Goal: Information Seeking & Learning: Compare options

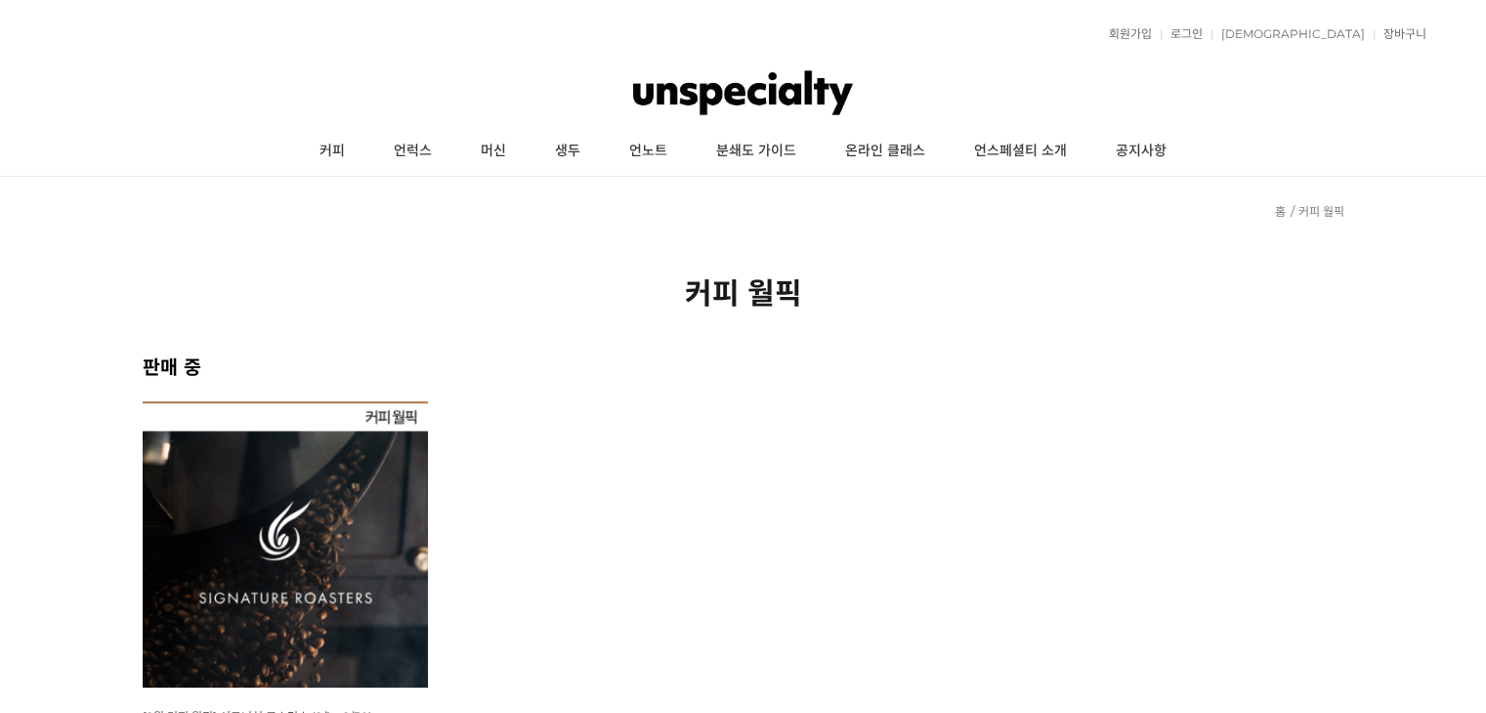
click at [309, 482] on img at bounding box center [286, 545] width 286 height 286
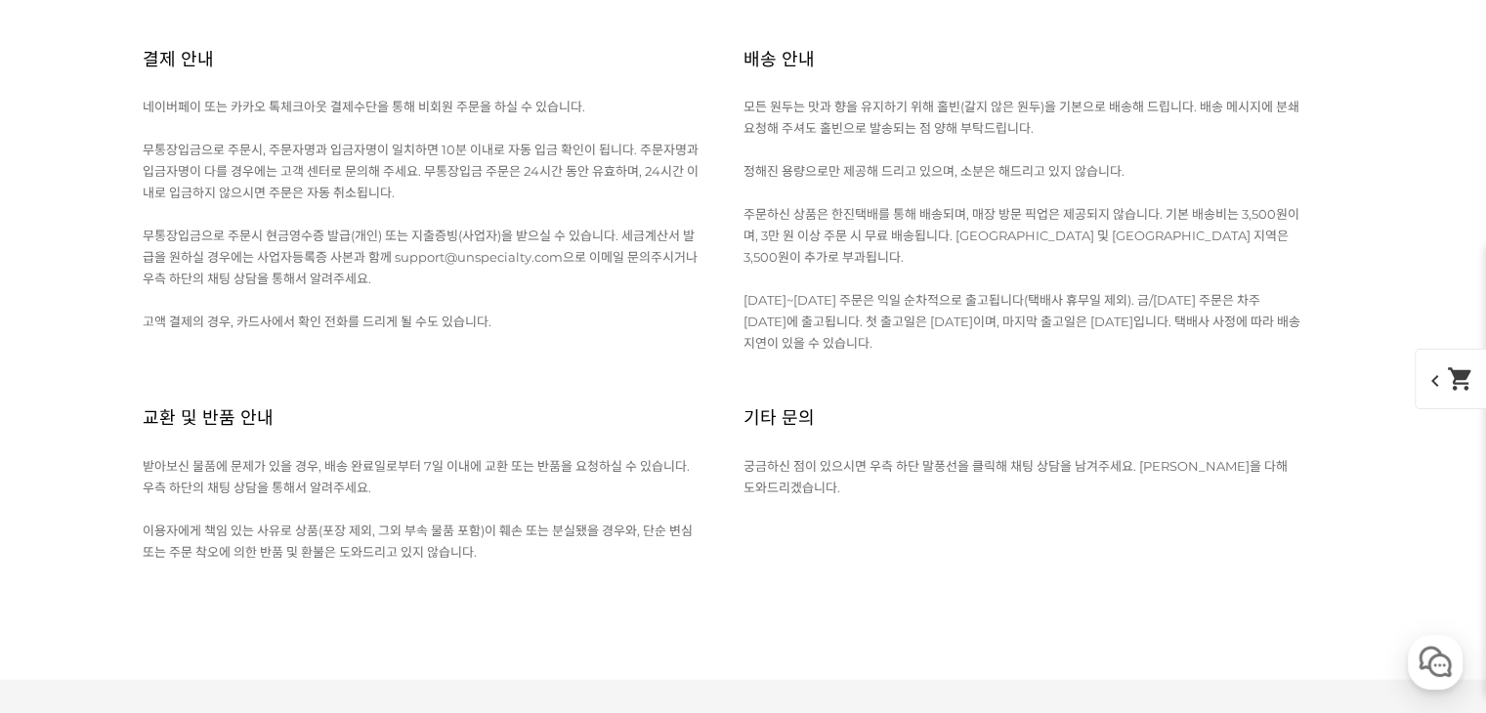
scroll to position [19251, 0]
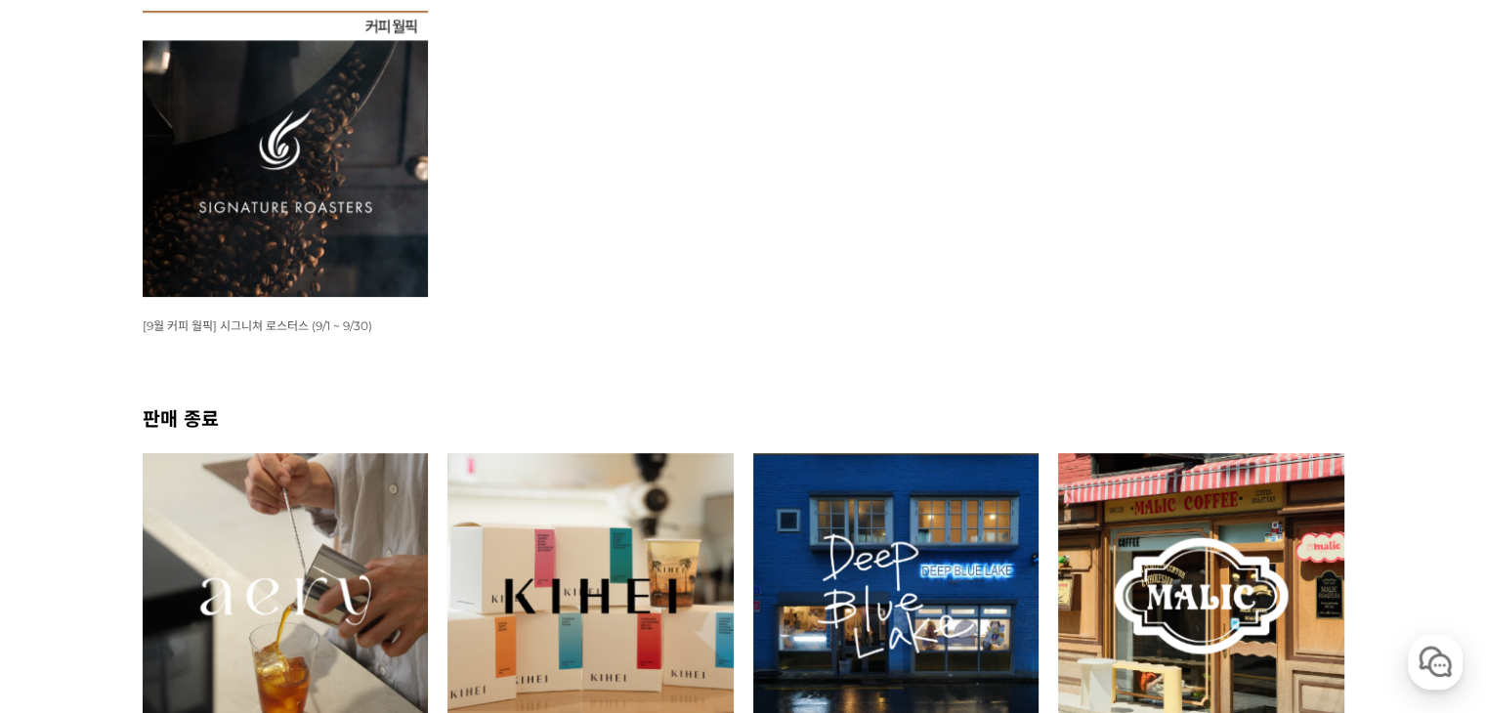
scroll to position [489, 0]
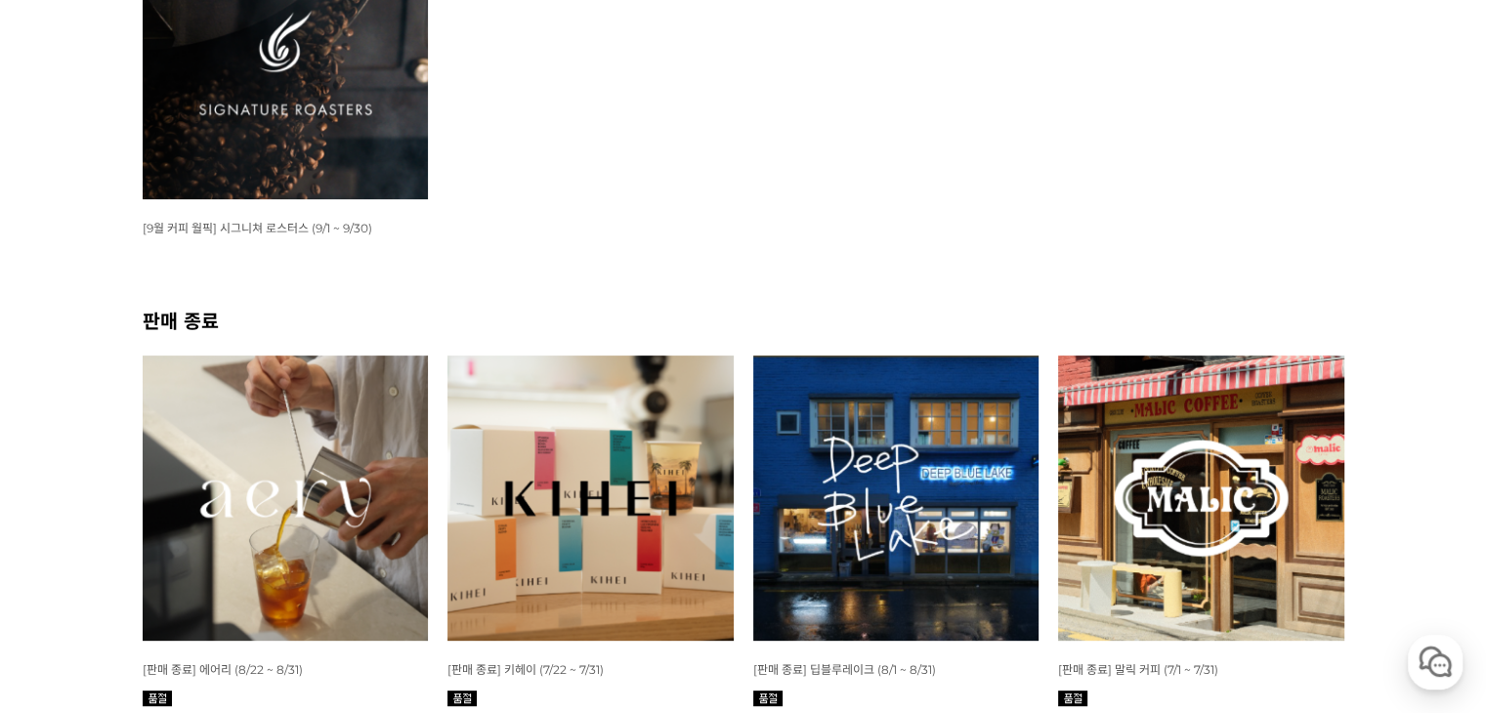
click at [877, 380] on img at bounding box center [896, 499] width 286 height 286
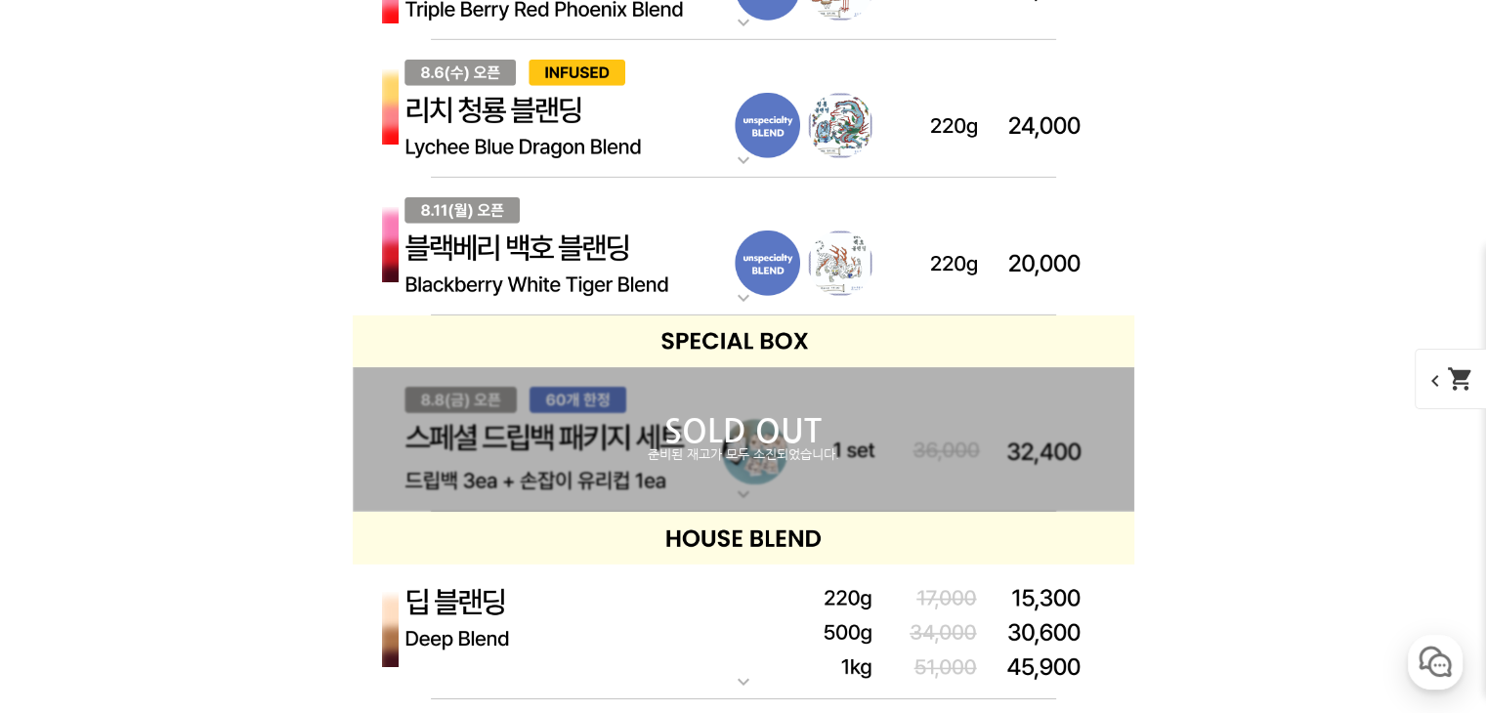
scroll to position [5961, 0]
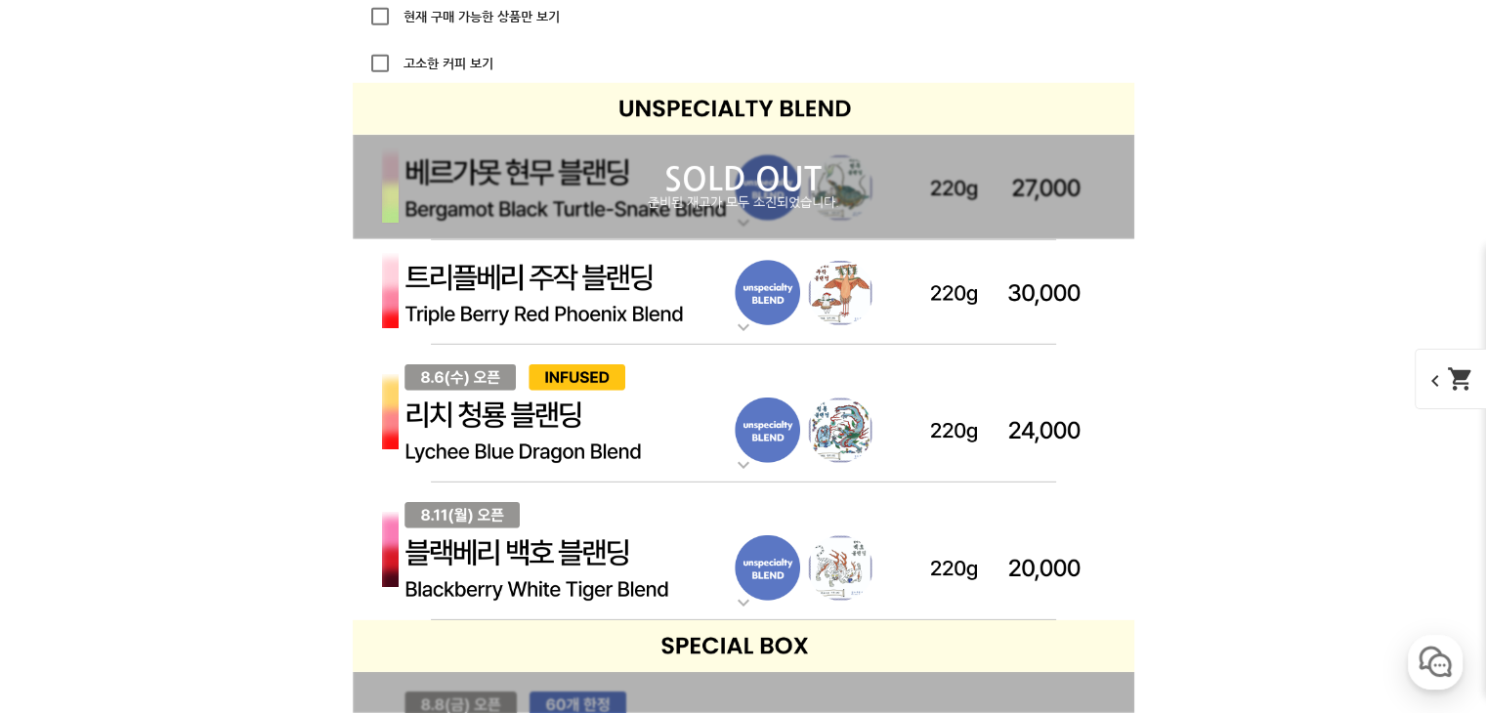
click at [722, 224] on div "SOLD OUT 준비된 재고가 모두 소진되었습니다." at bounding box center [744, 187] width 782 height 105
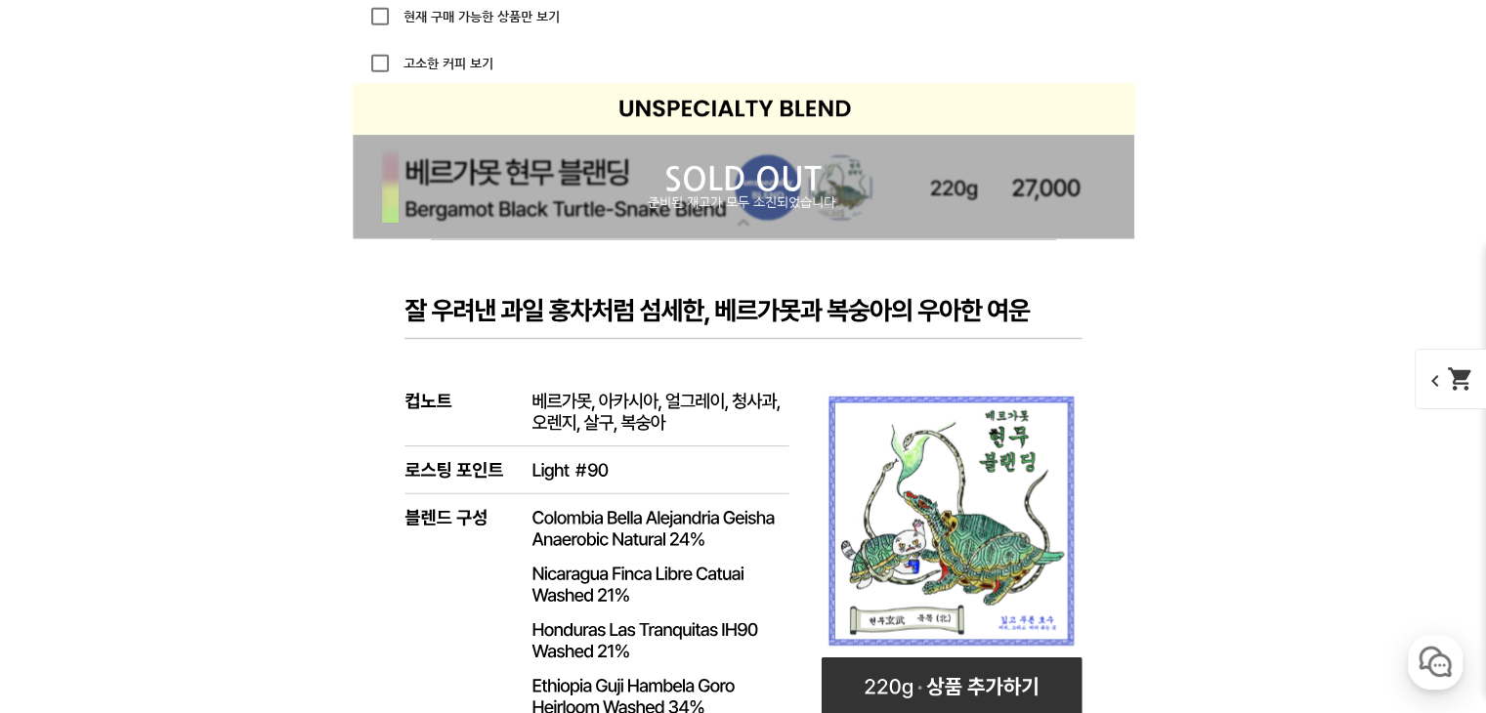
click at [722, 224] on div "SOLD OUT 준비된 재고가 모두 소진되었습니다." at bounding box center [744, 187] width 782 height 105
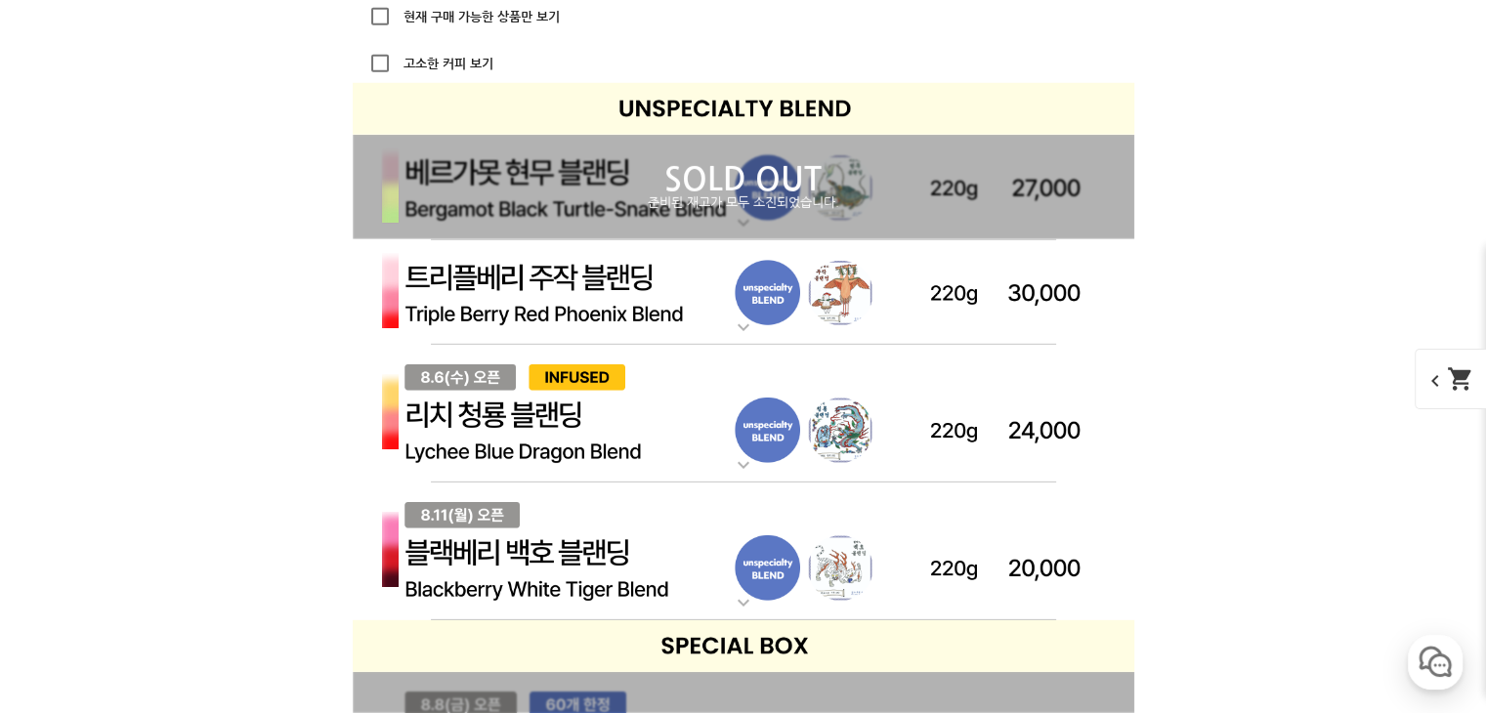
click at [690, 285] on img at bounding box center [744, 293] width 782 height 106
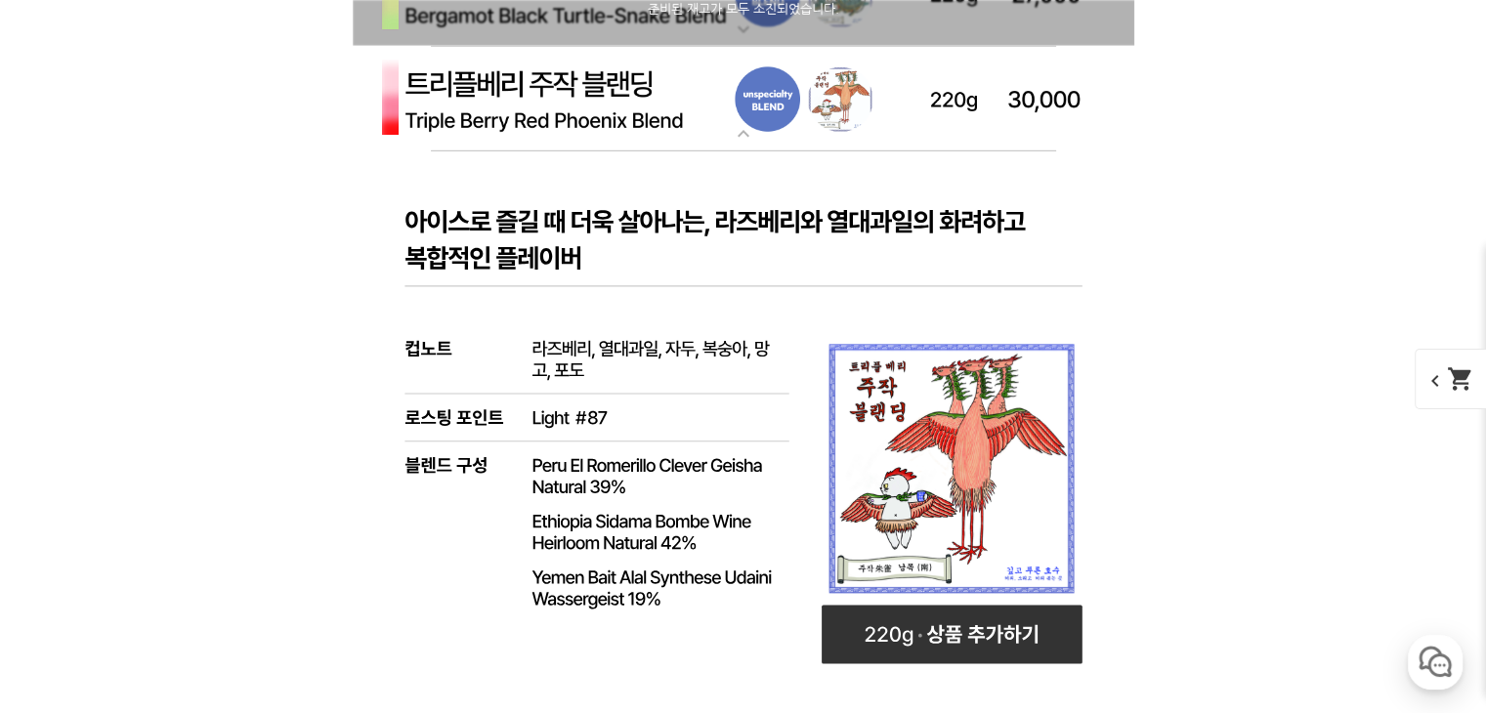
scroll to position [6156, 0]
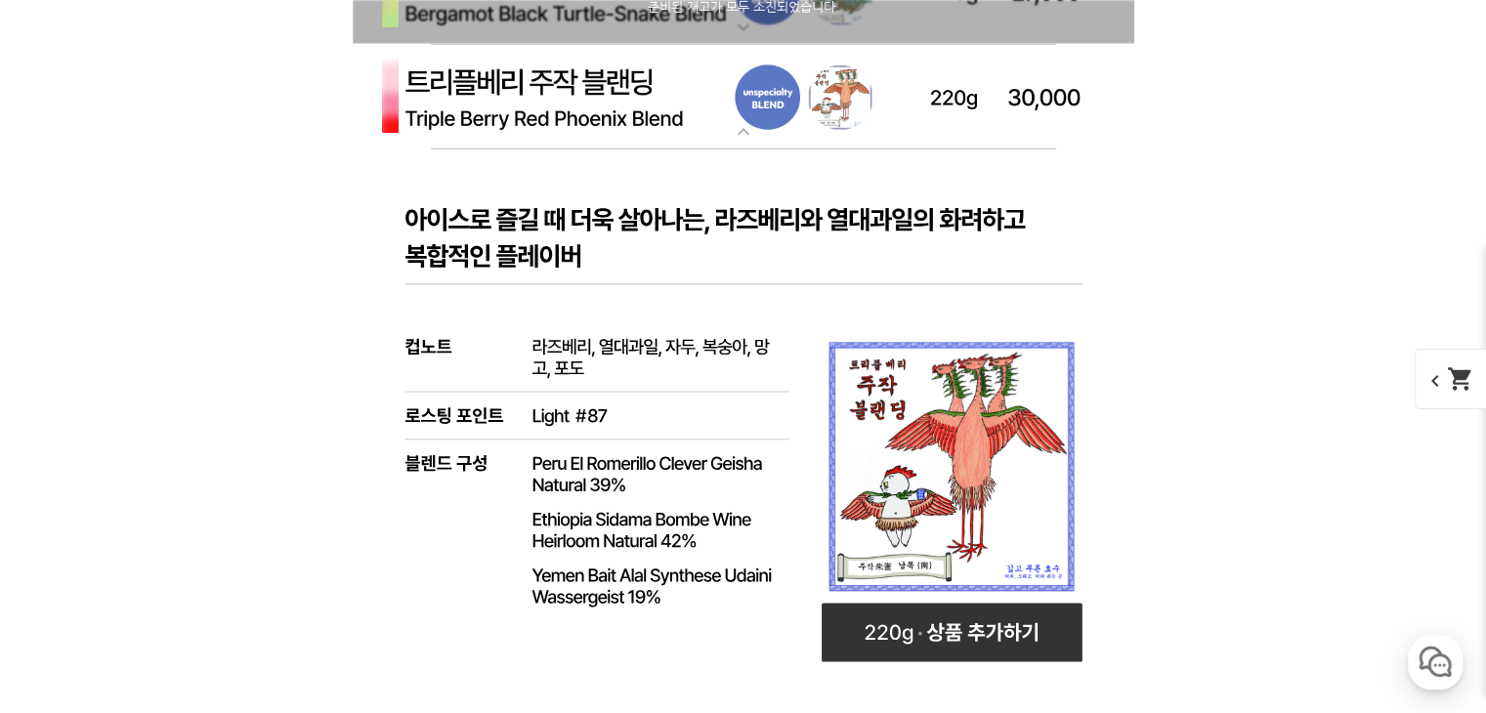
click at [717, 130] on img at bounding box center [744, 98] width 782 height 106
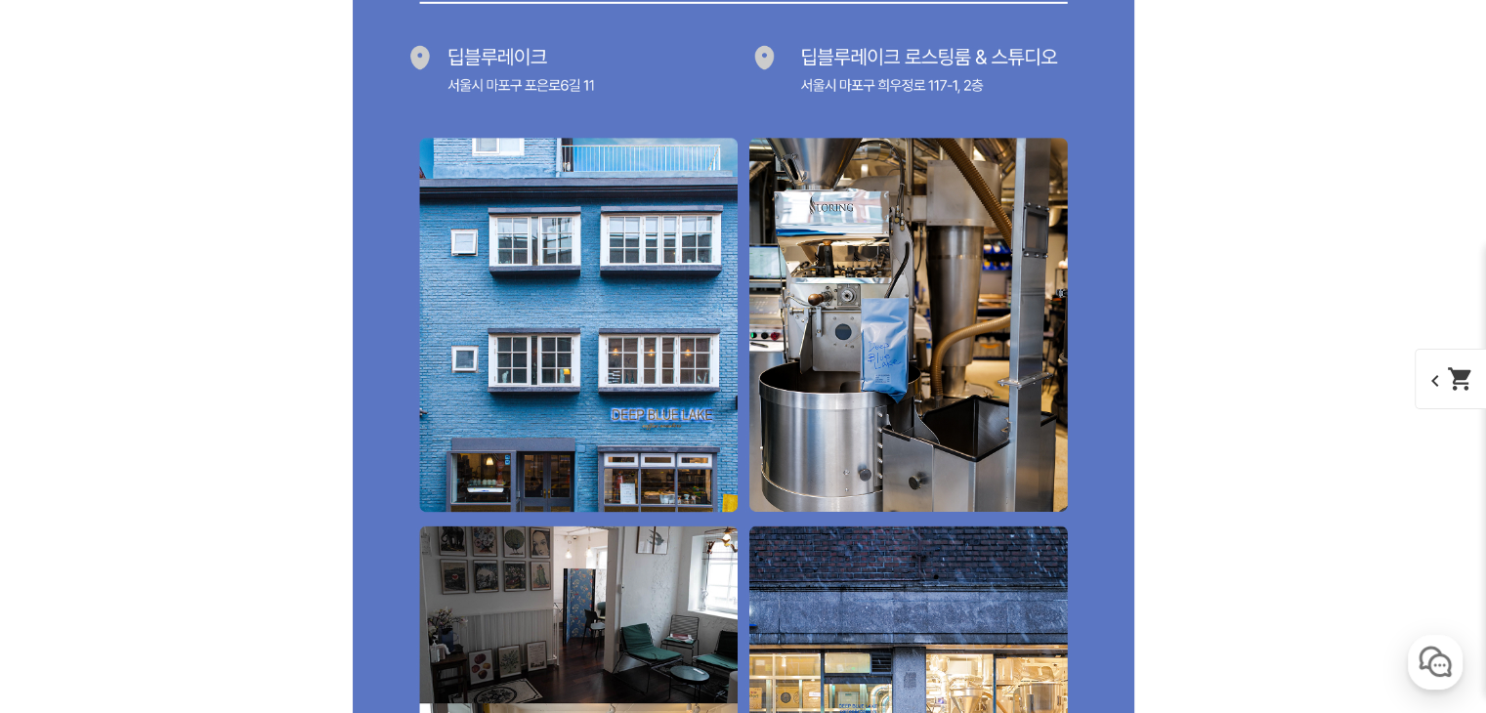
scroll to position [32198, 0]
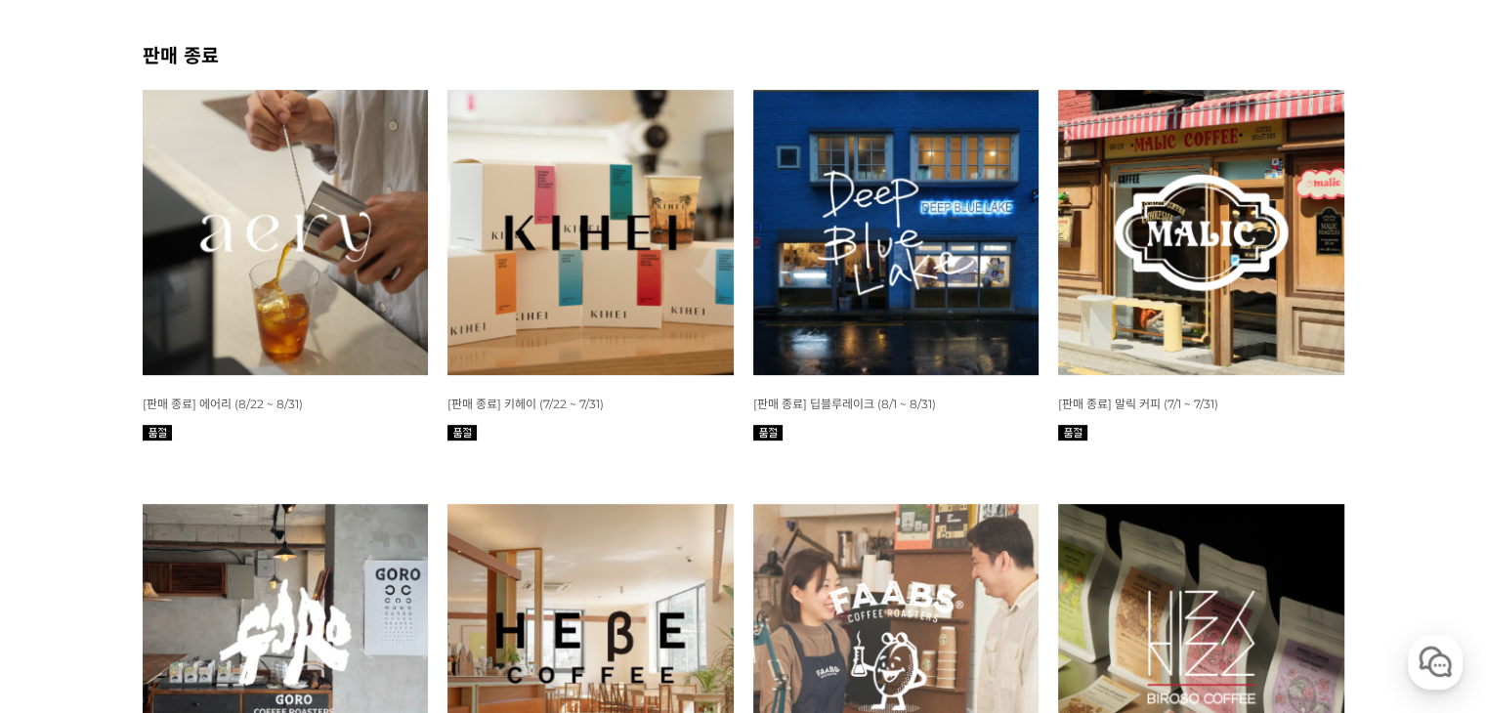
scroll to position [636, 0]
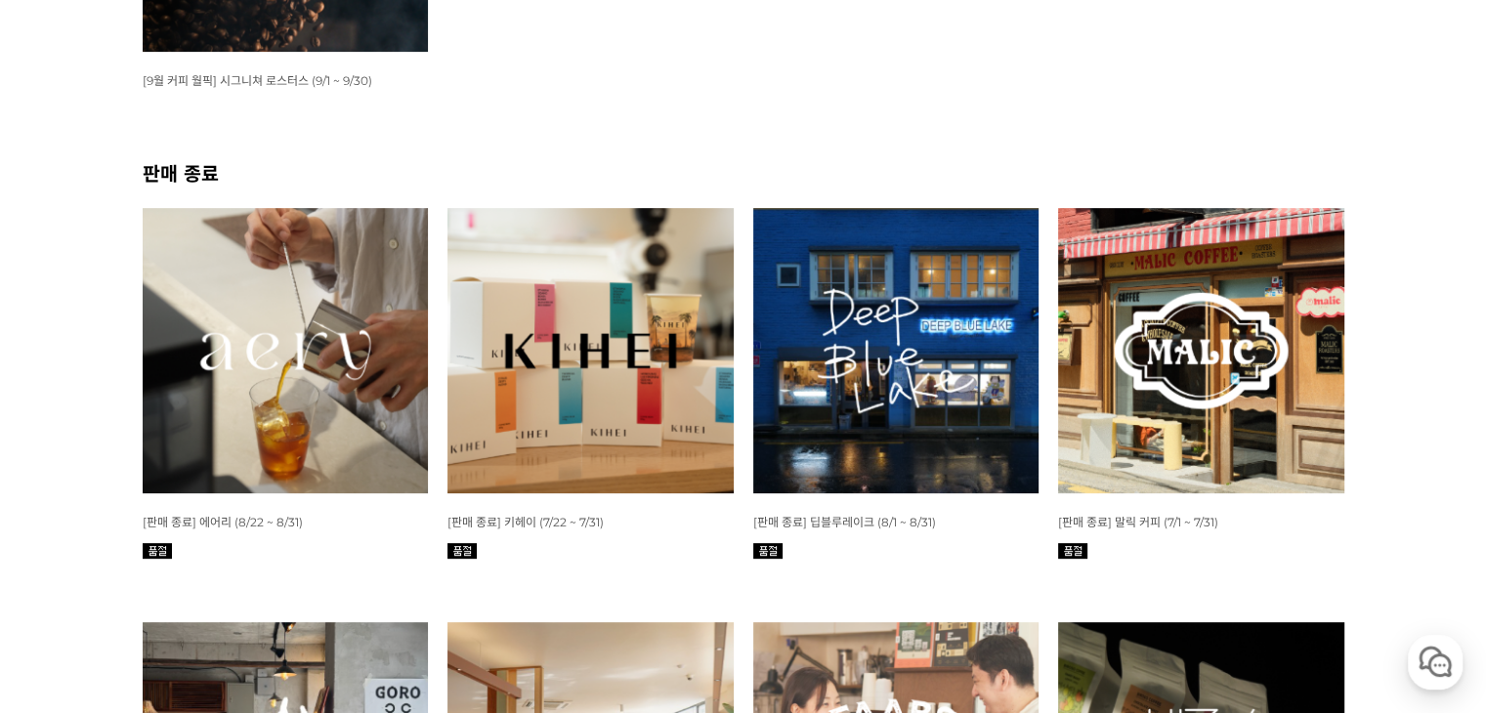
click at [627, 390] on img at bounding box center [591, 351] width 286 height 286
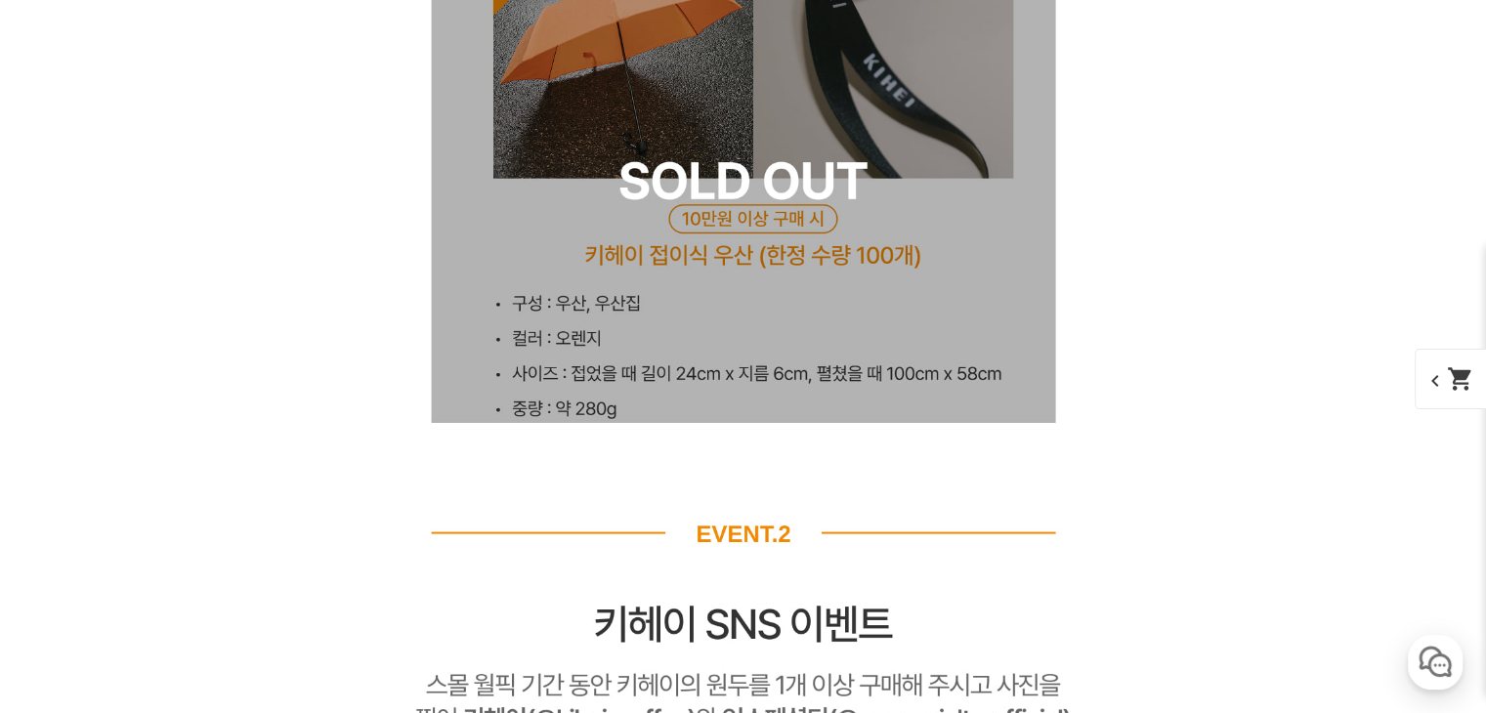
scroll to position [12313, 0]
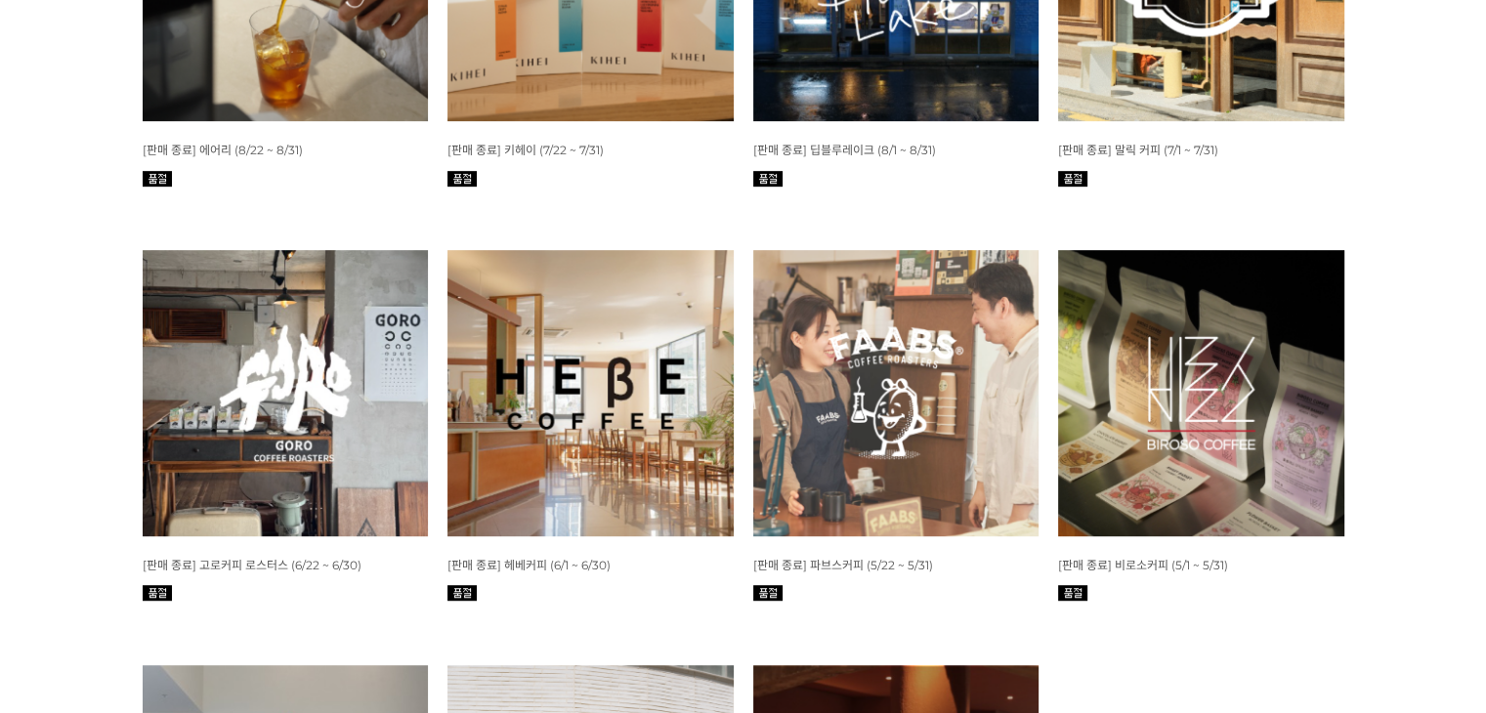
scroll to position [686, 0]
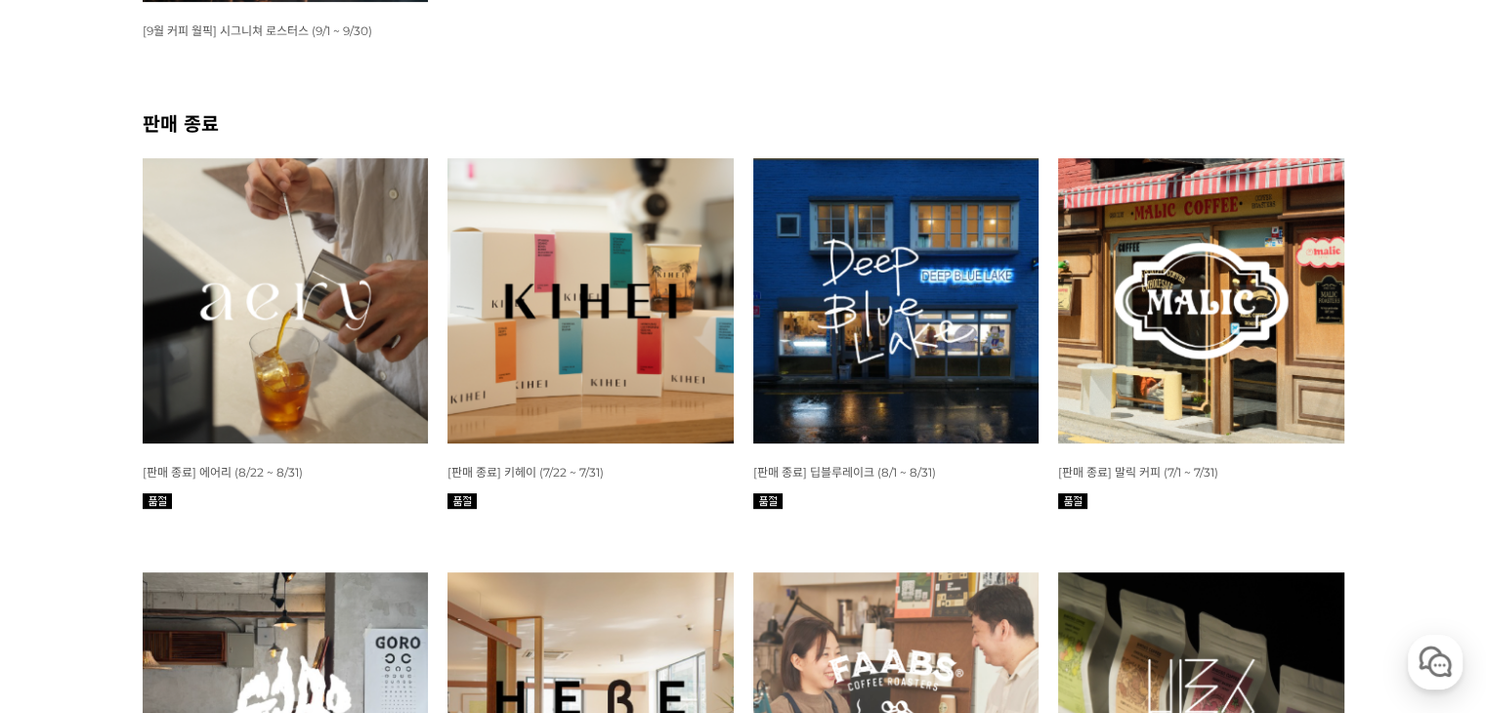
click at [1232, 279] on img at bounding box center [1201, 301] width 286 height 286
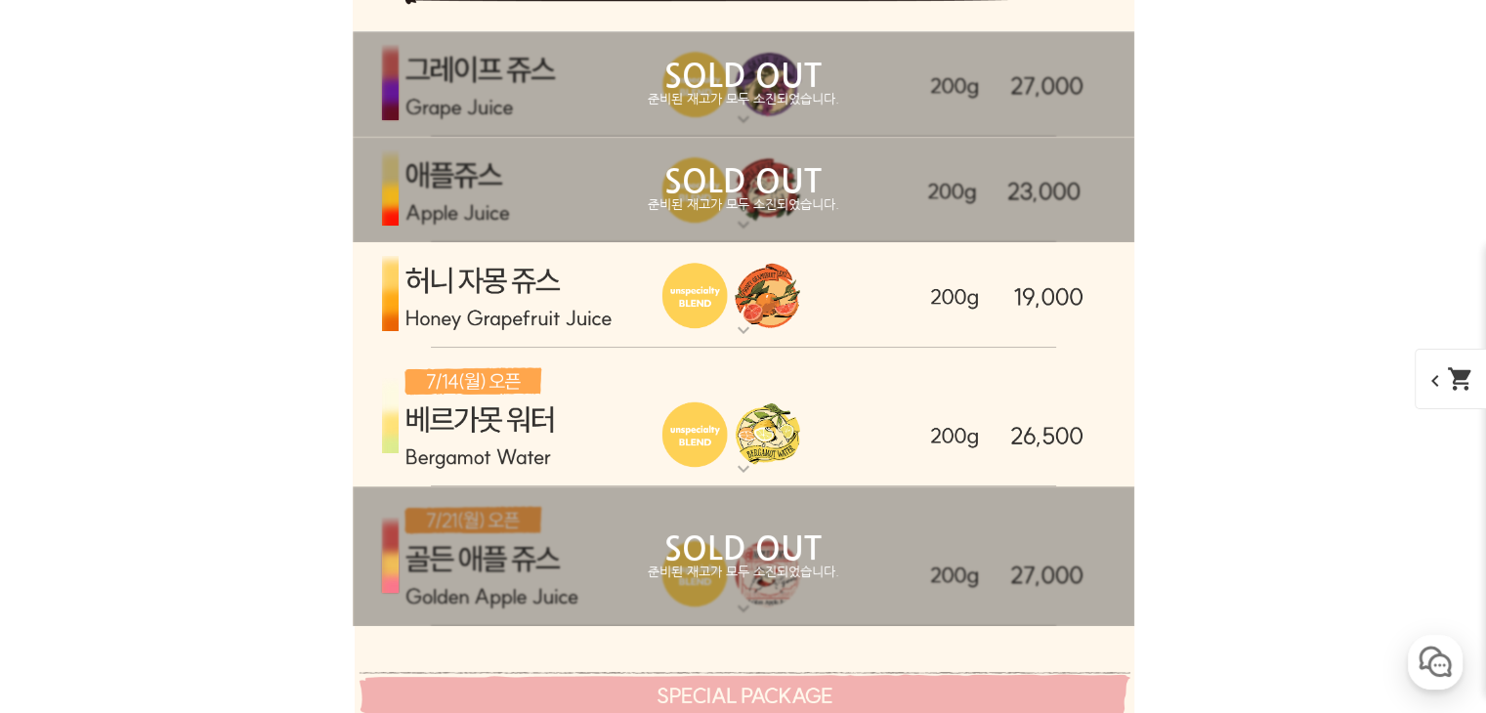
scroll to position [7634, 0]
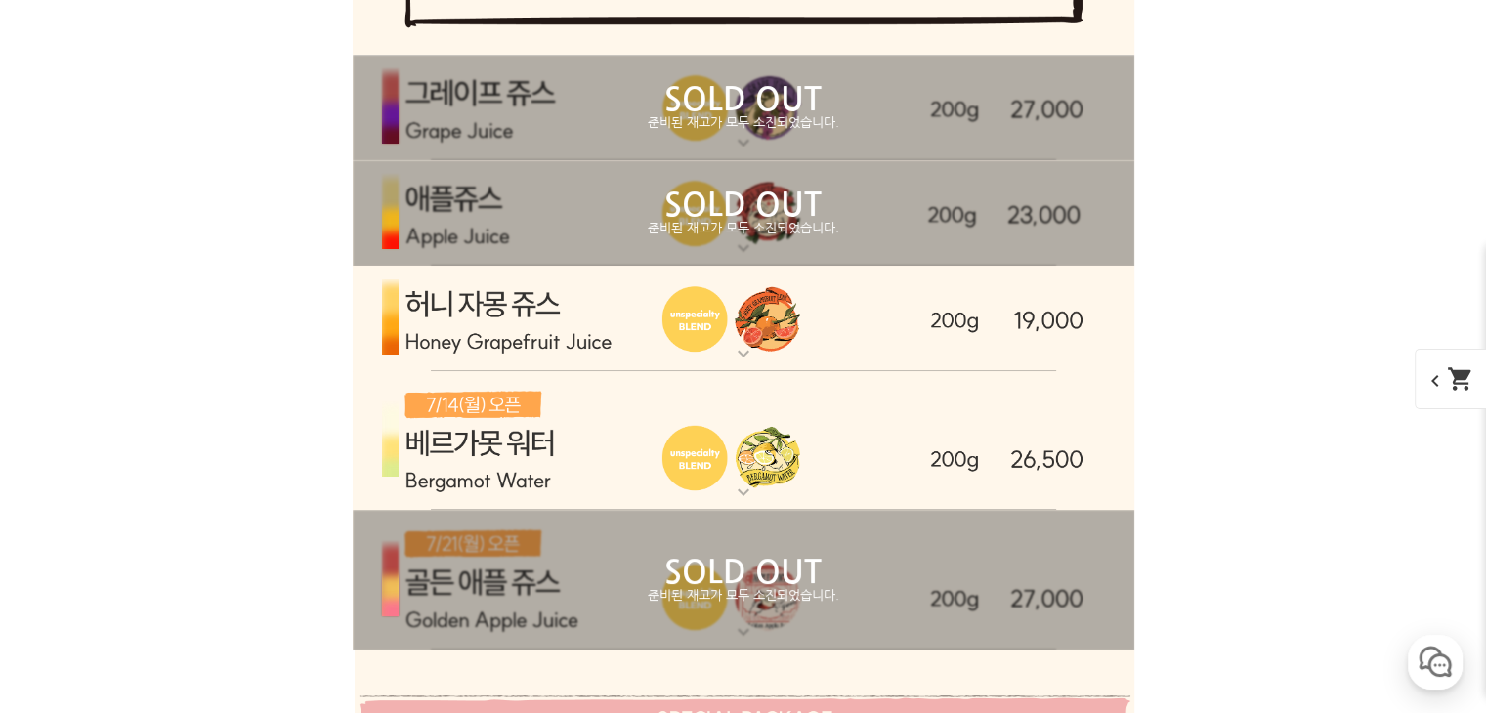
click at [574, 122] on p "준비된 재고가 모두 소진되었습니다." at bounding box center [744, 123] width 782 height 16
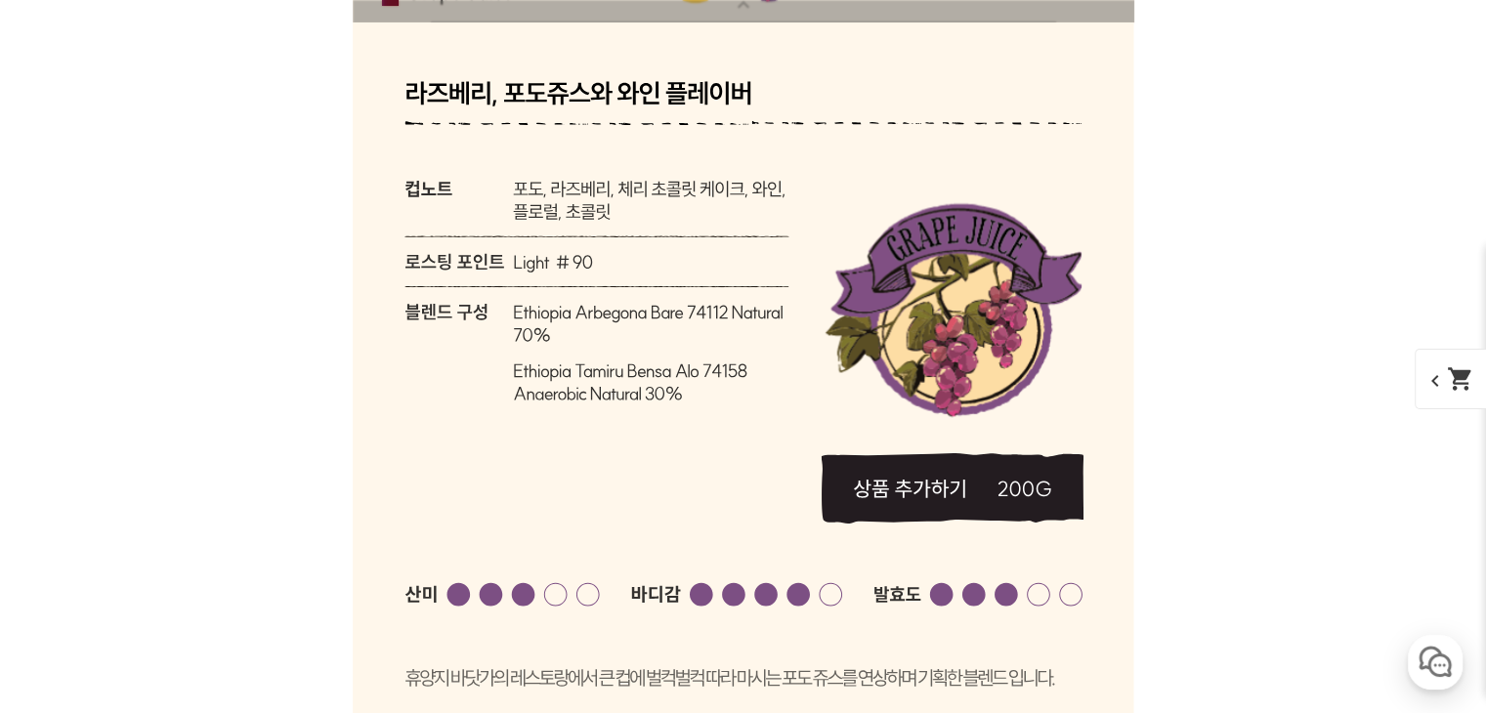
scroll to position [7829, 0]
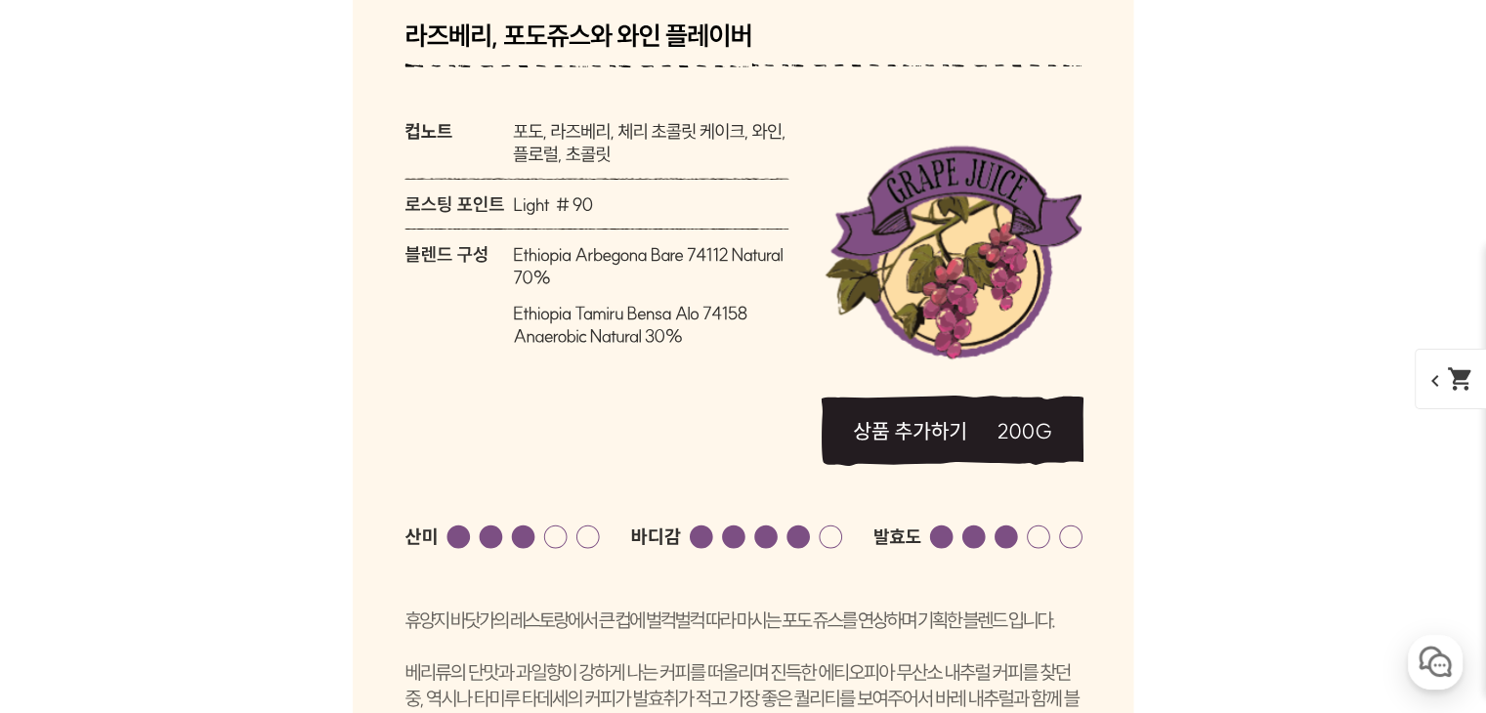
drag, startPoint x: 1208, startPoint y: 375, endPoint x: 1269, endPoint y: 361, distance: 63.3
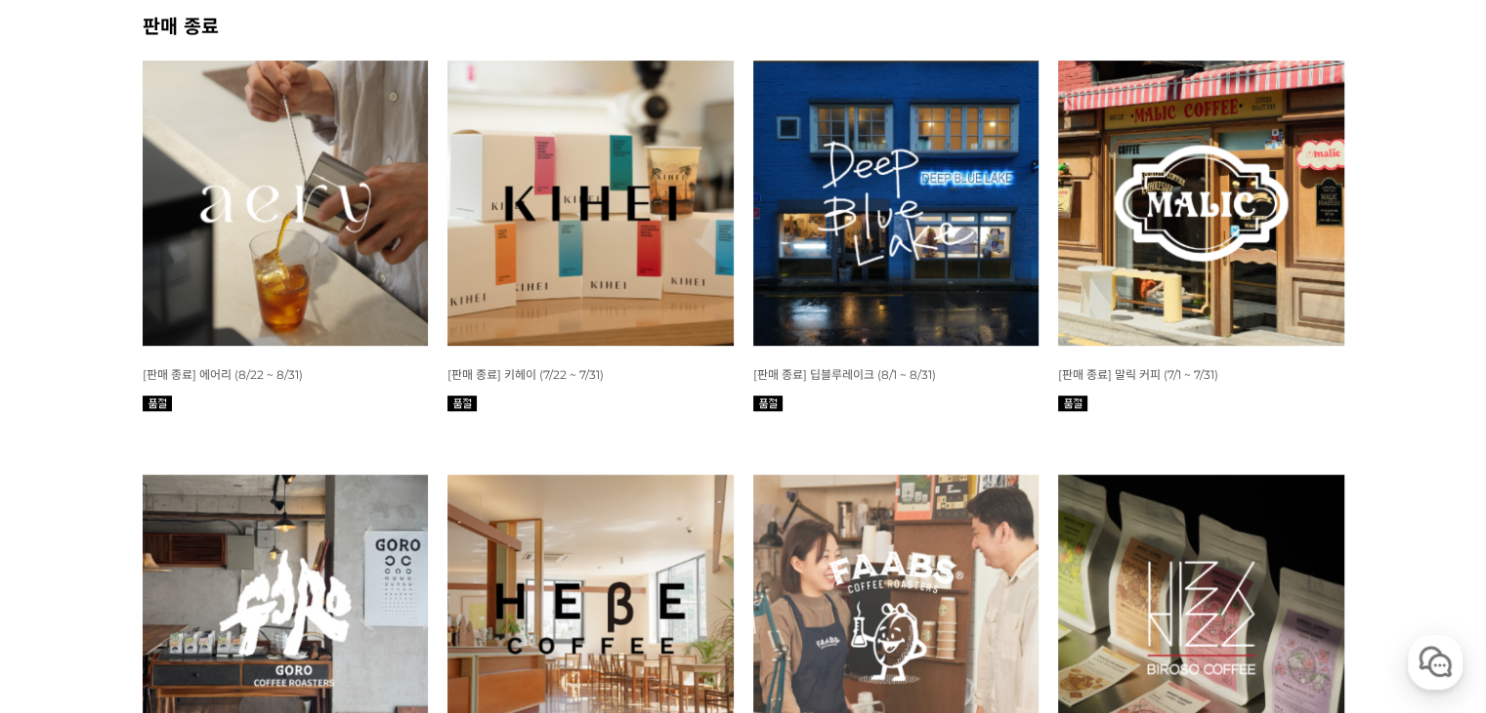
scroll to position [881, 0]
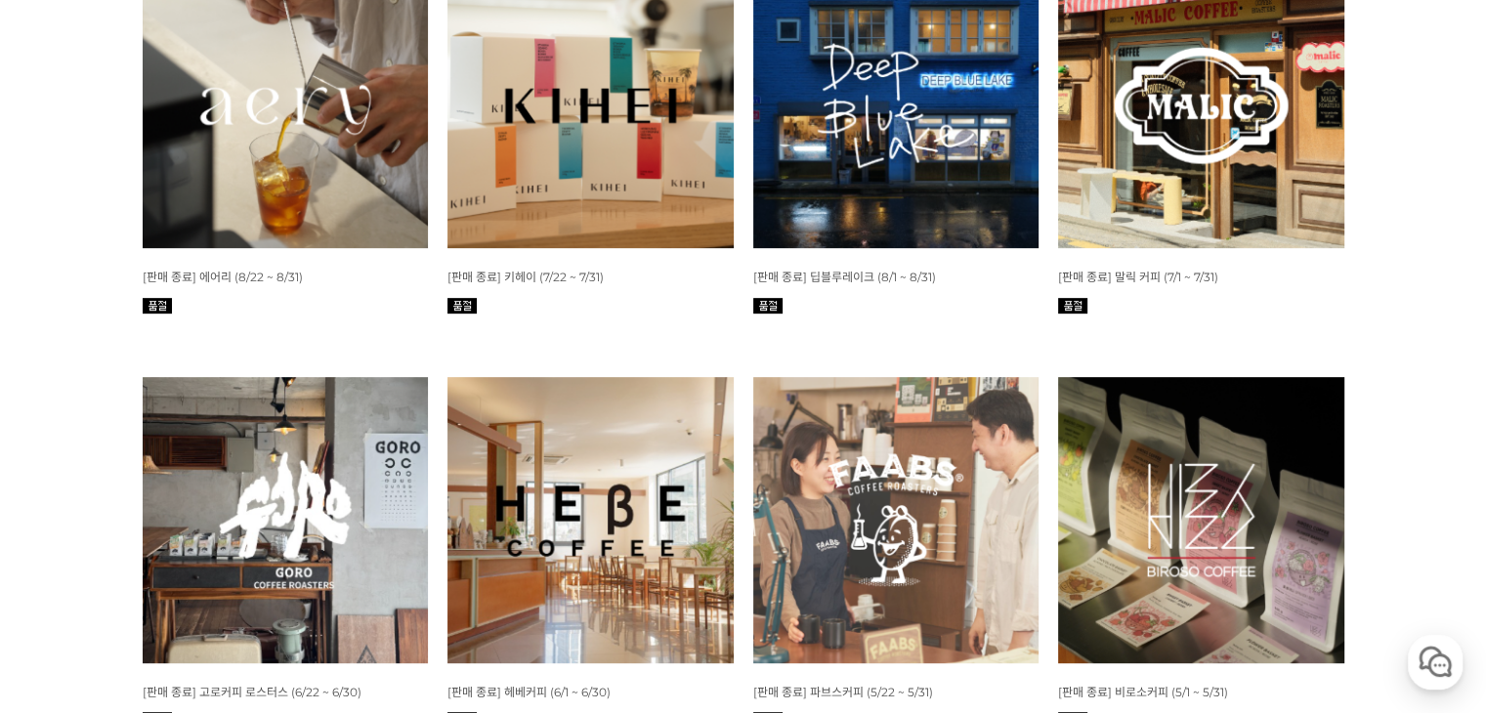
click at [386, 491] on img at bounding box center [286, 520] width 286 height 286
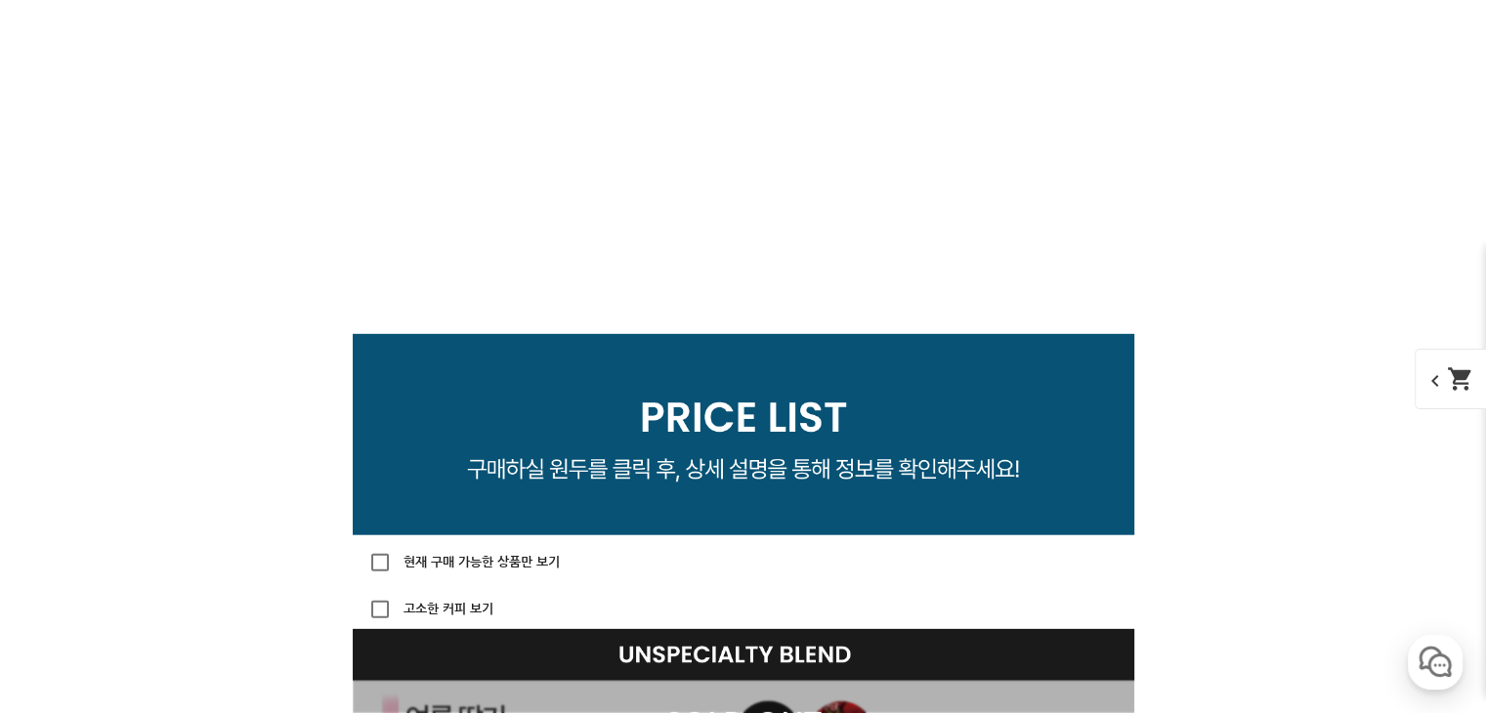
scroll to position [6156, 0]
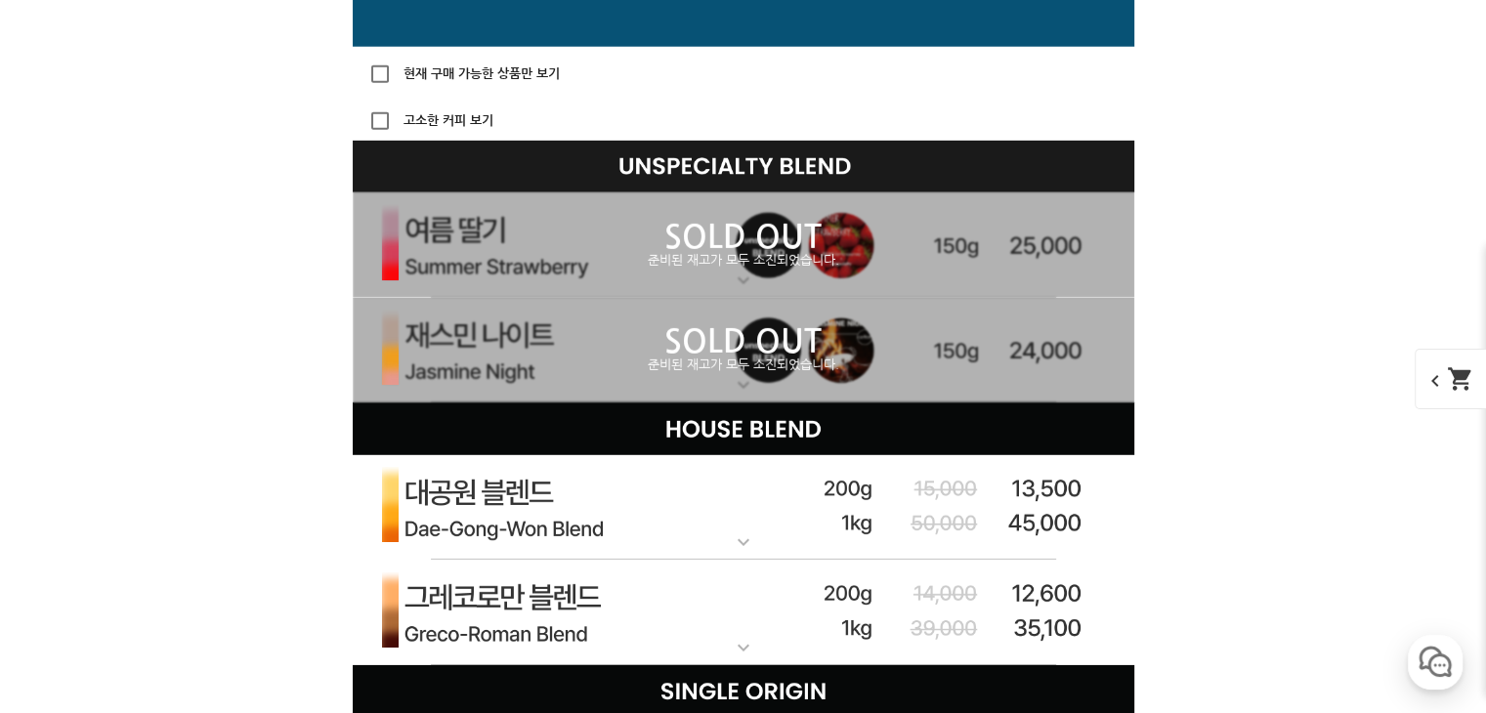
click at [711, 285] on div "SOLD OUT 준비된 재고가 모두 소진되었습니다." at bounding box center [744, 246] width 782 height 106
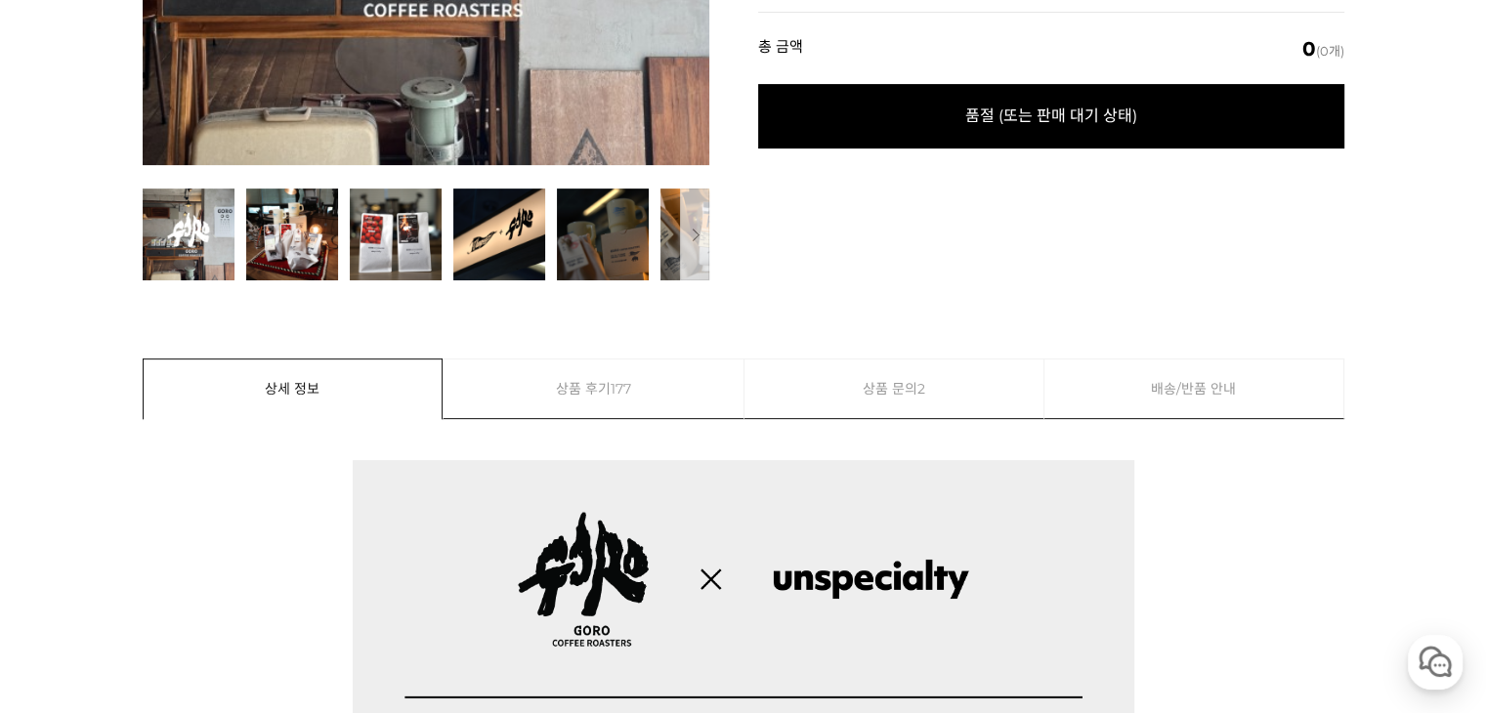
scroll to position [0, 0]
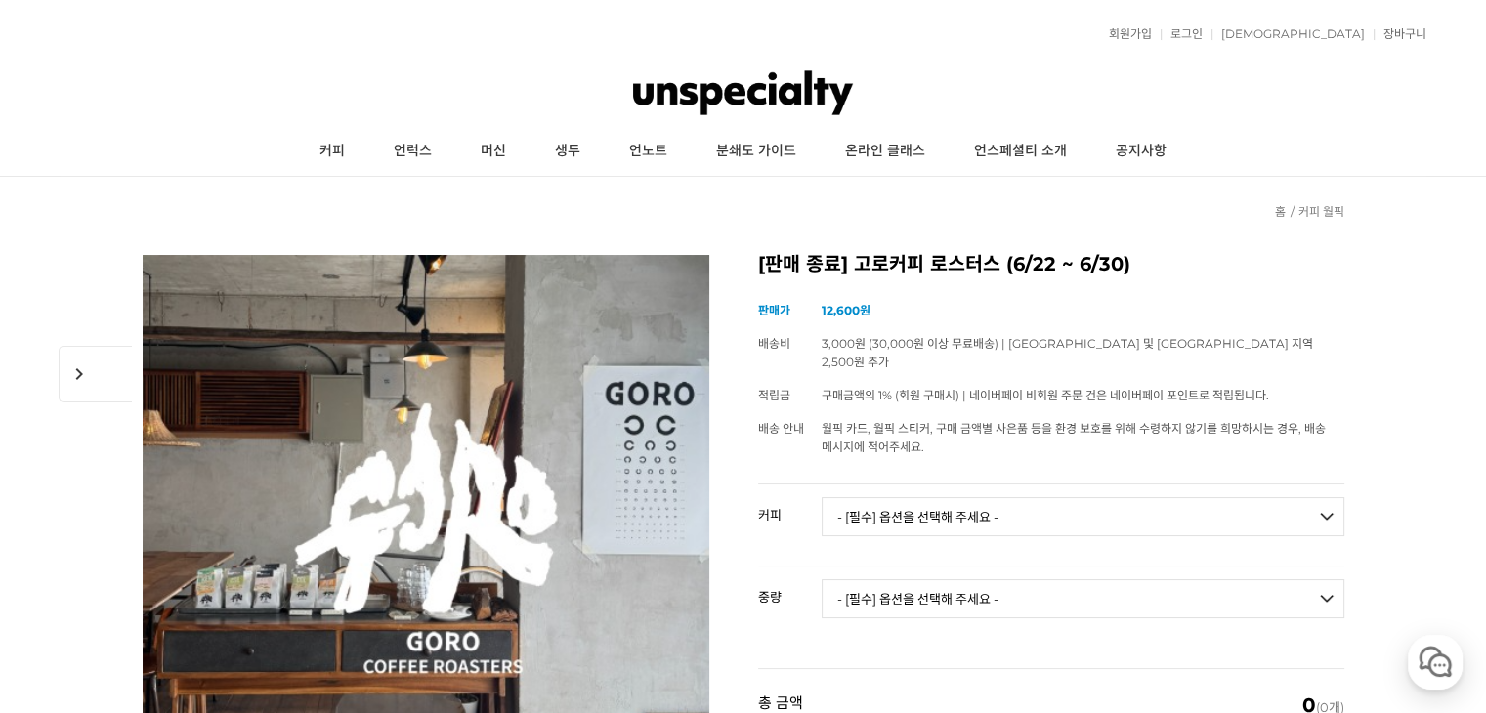
drag, startPoint x: 962, startPoint y: 84, endPoint x: 976, endPoint y: 64, distance: 25.2
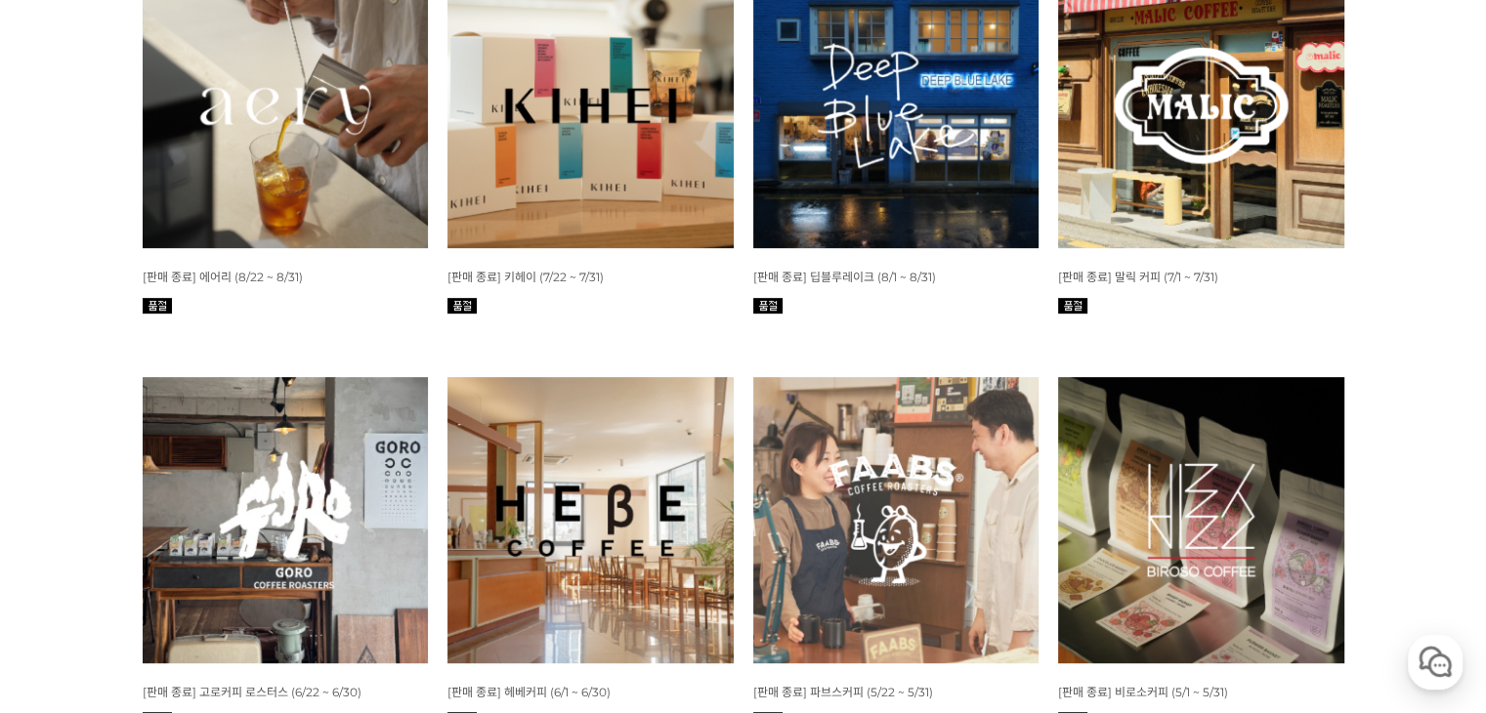
click at [915, 555] on img at bounding box center [896, 520] width 286 height 286
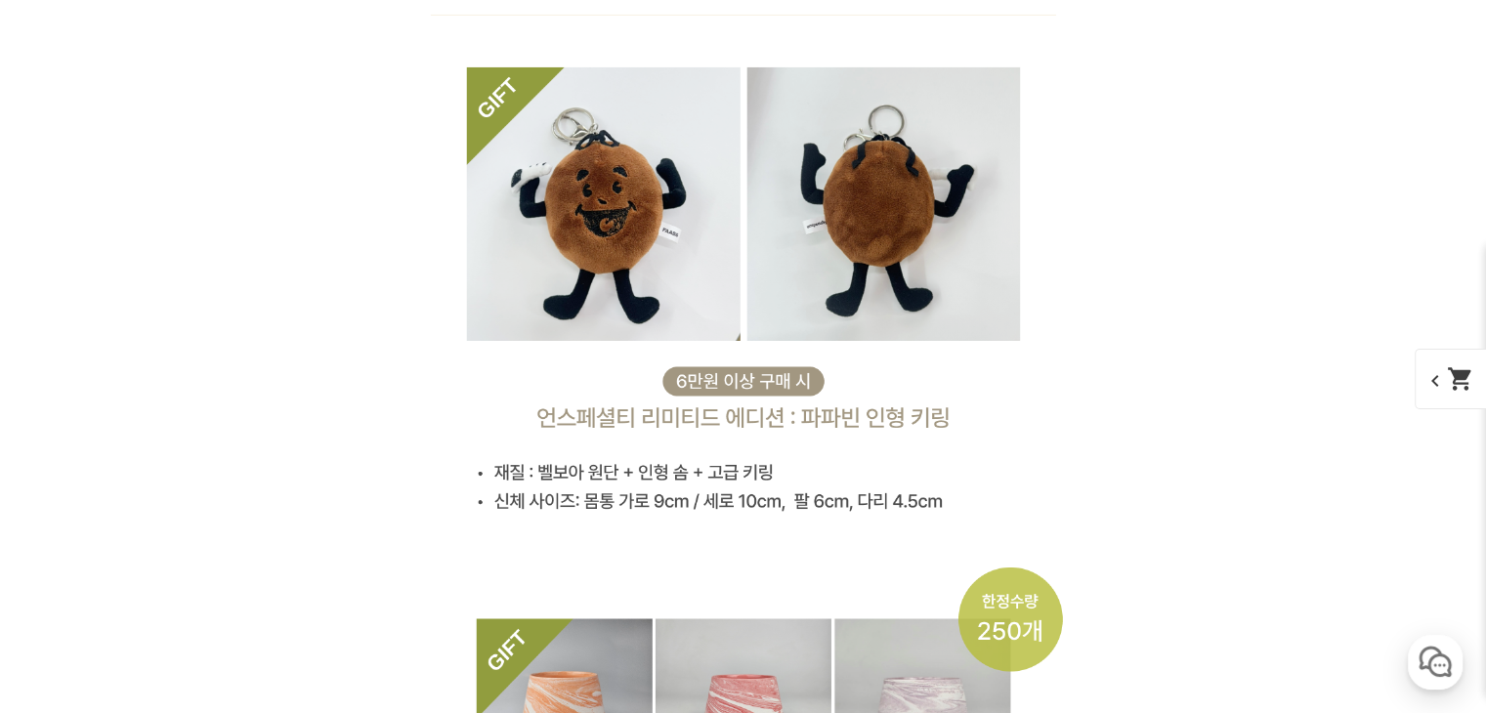
scroll to position [13563, 0]
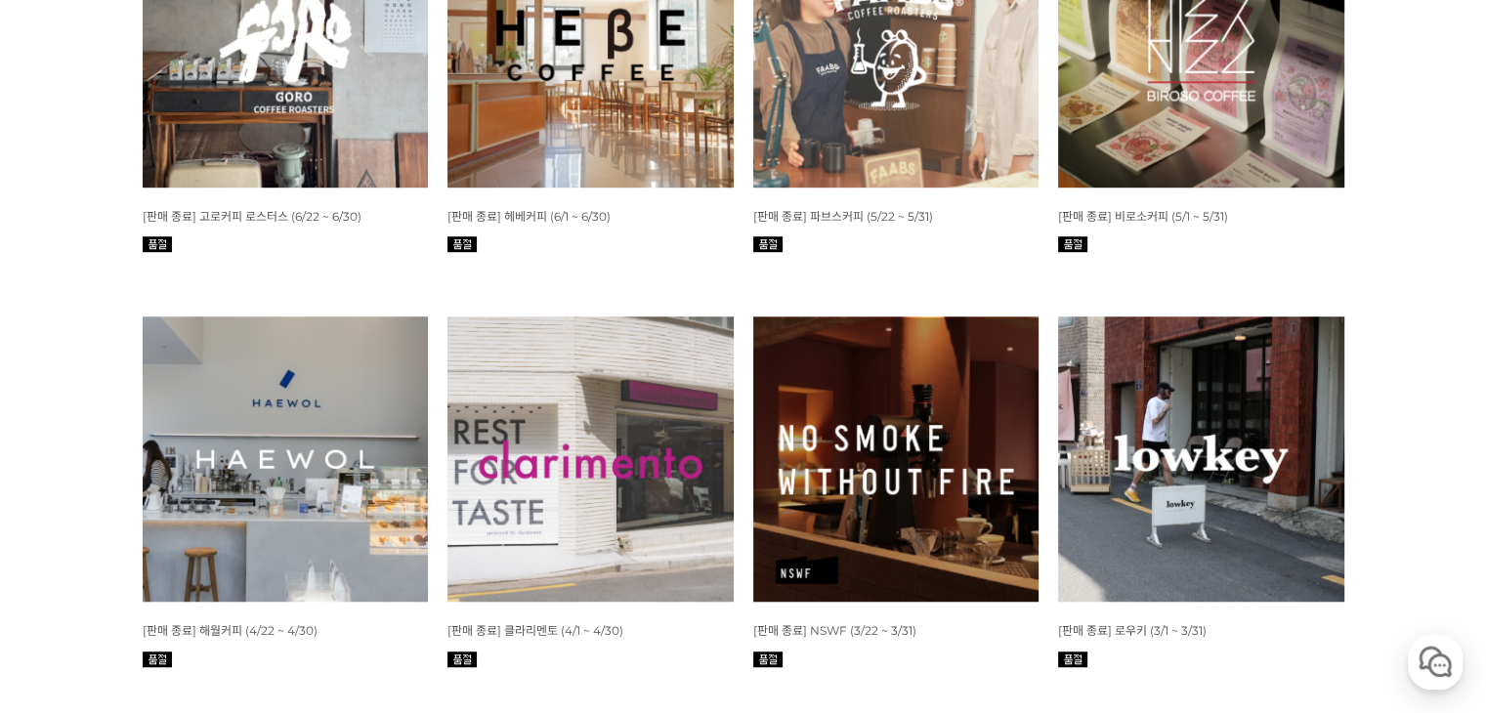
scroll to position [1370, 0]
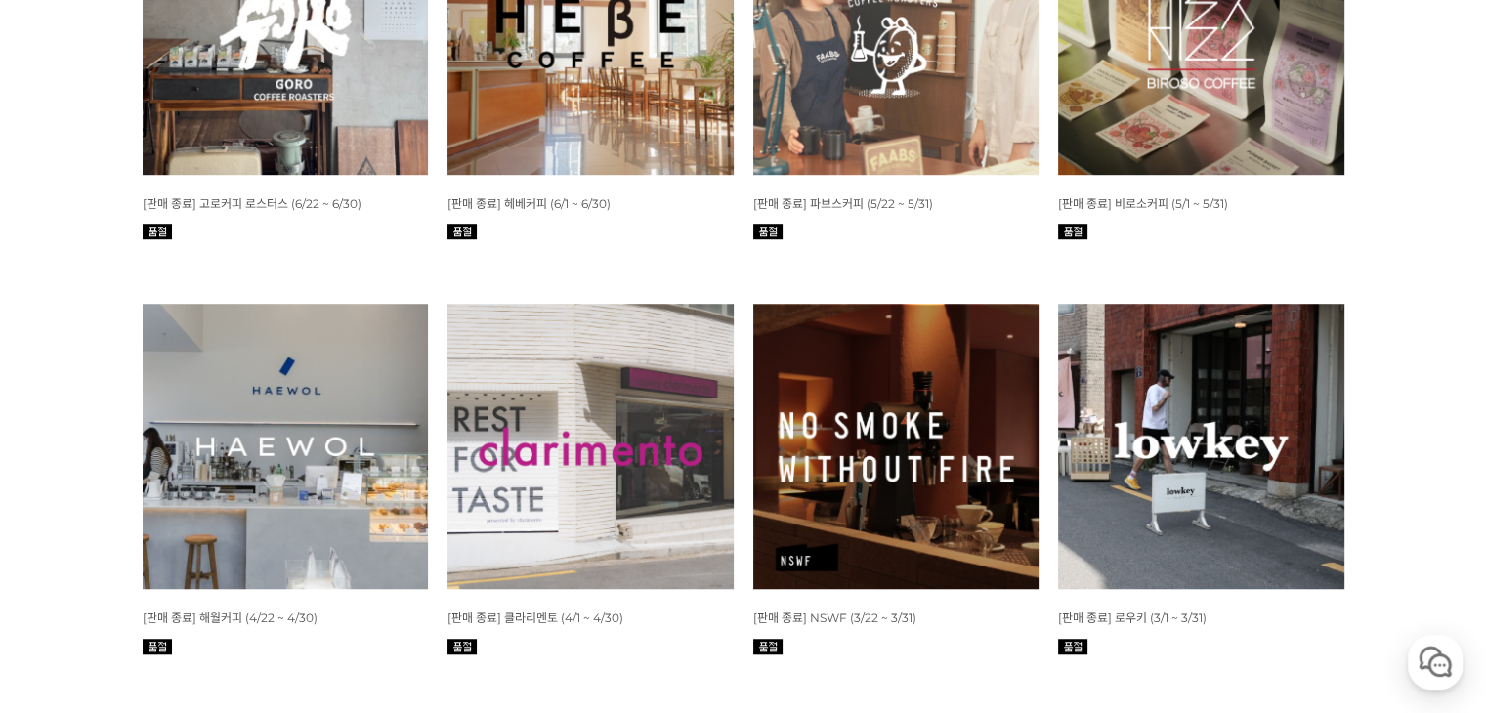
click at [363, 427] on img at bounding box center [286, 447] width 286 height 286
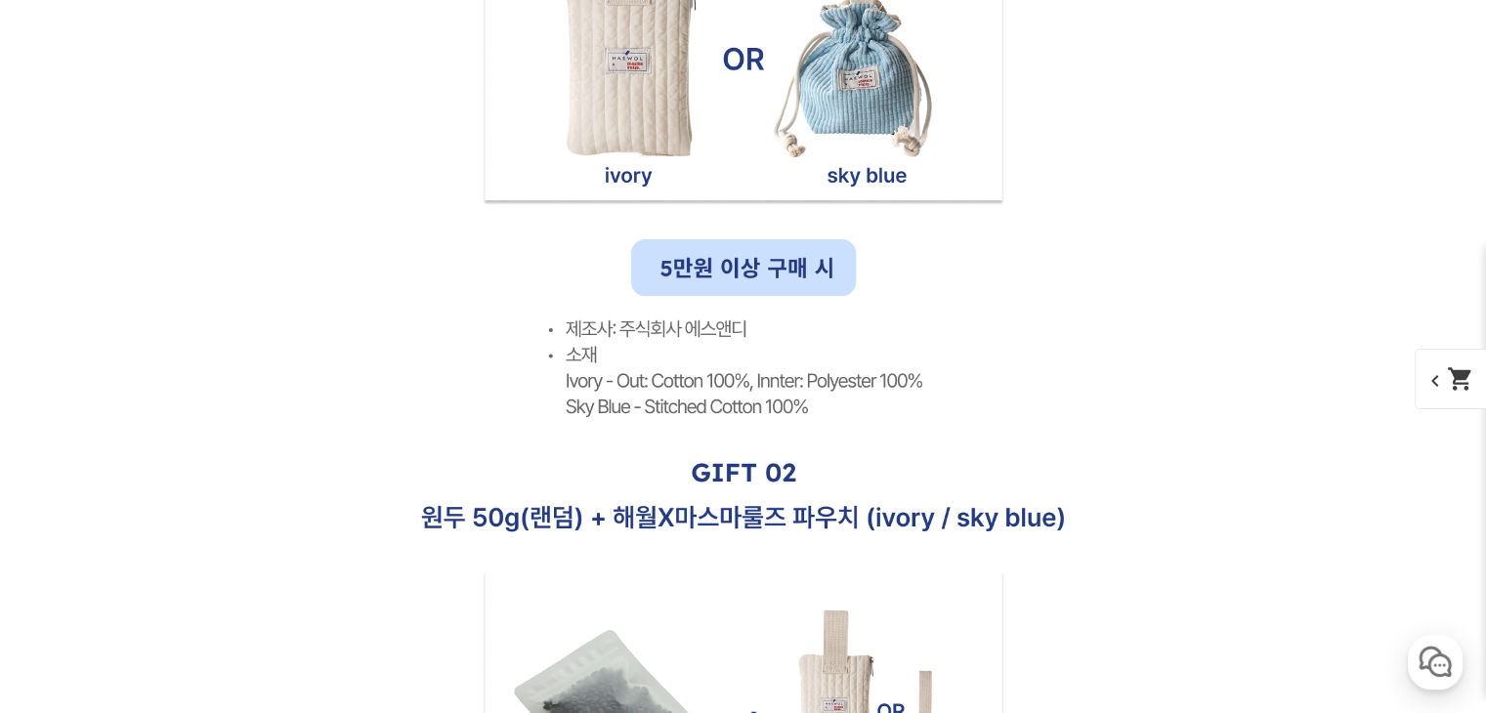
scroll to position [16877, 0]
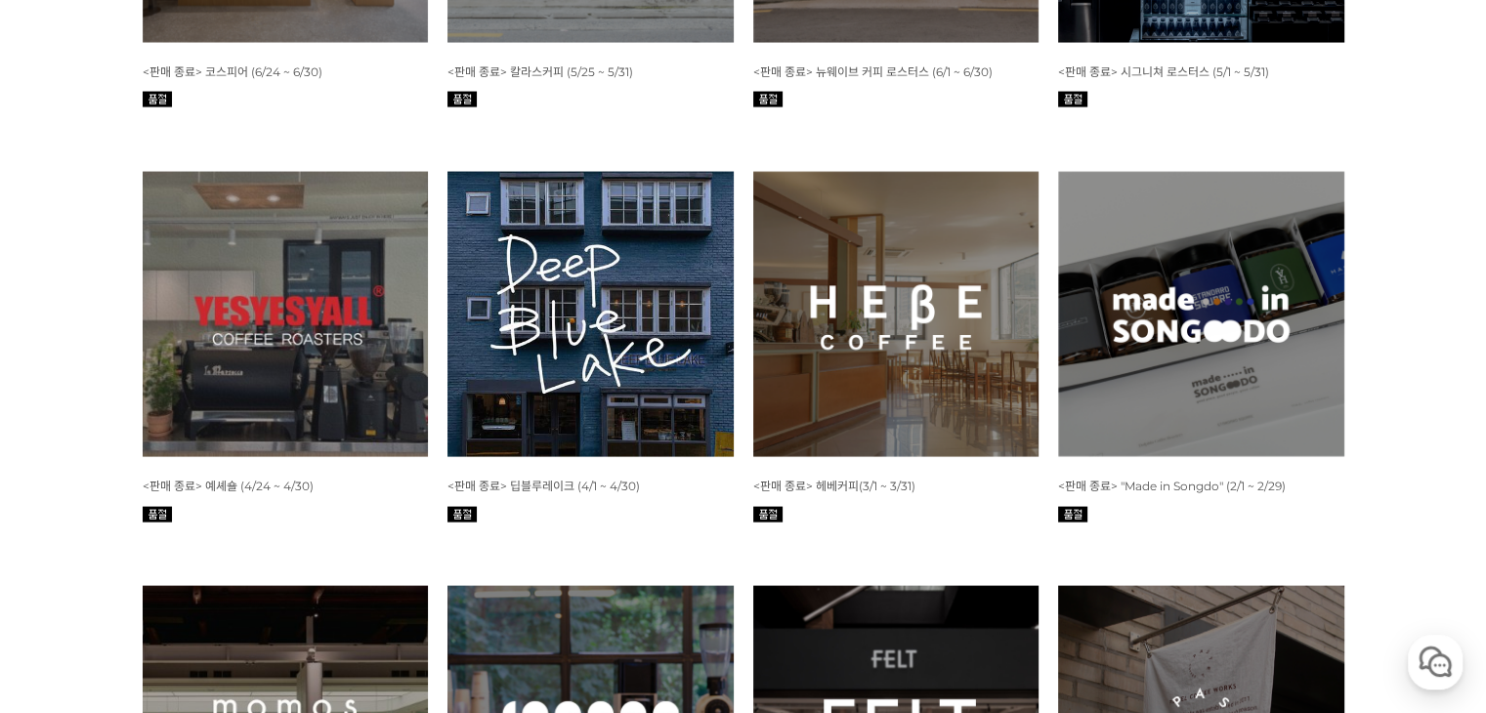
scroll to position [4106, 0]
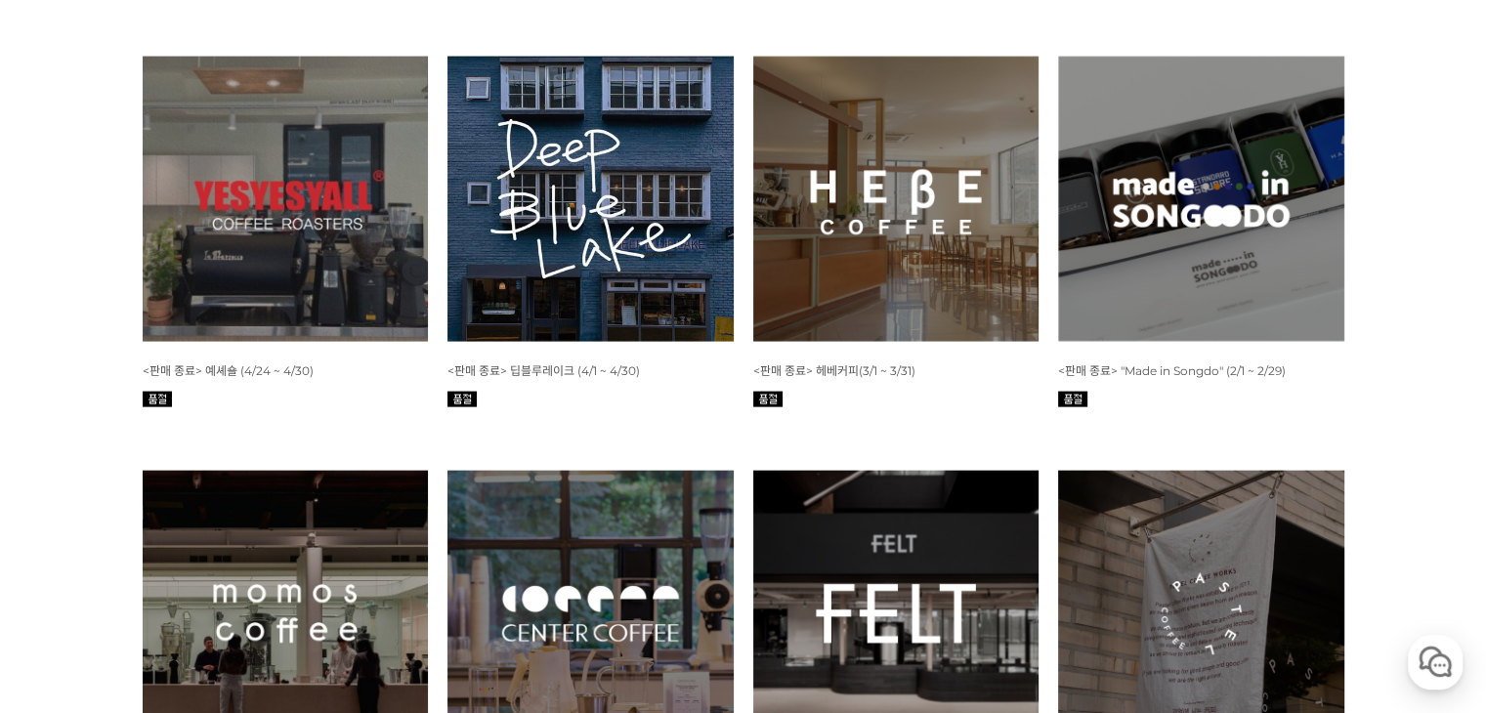
click at [382, 198] on img at bounding box center [286, 200] width 286 height 286
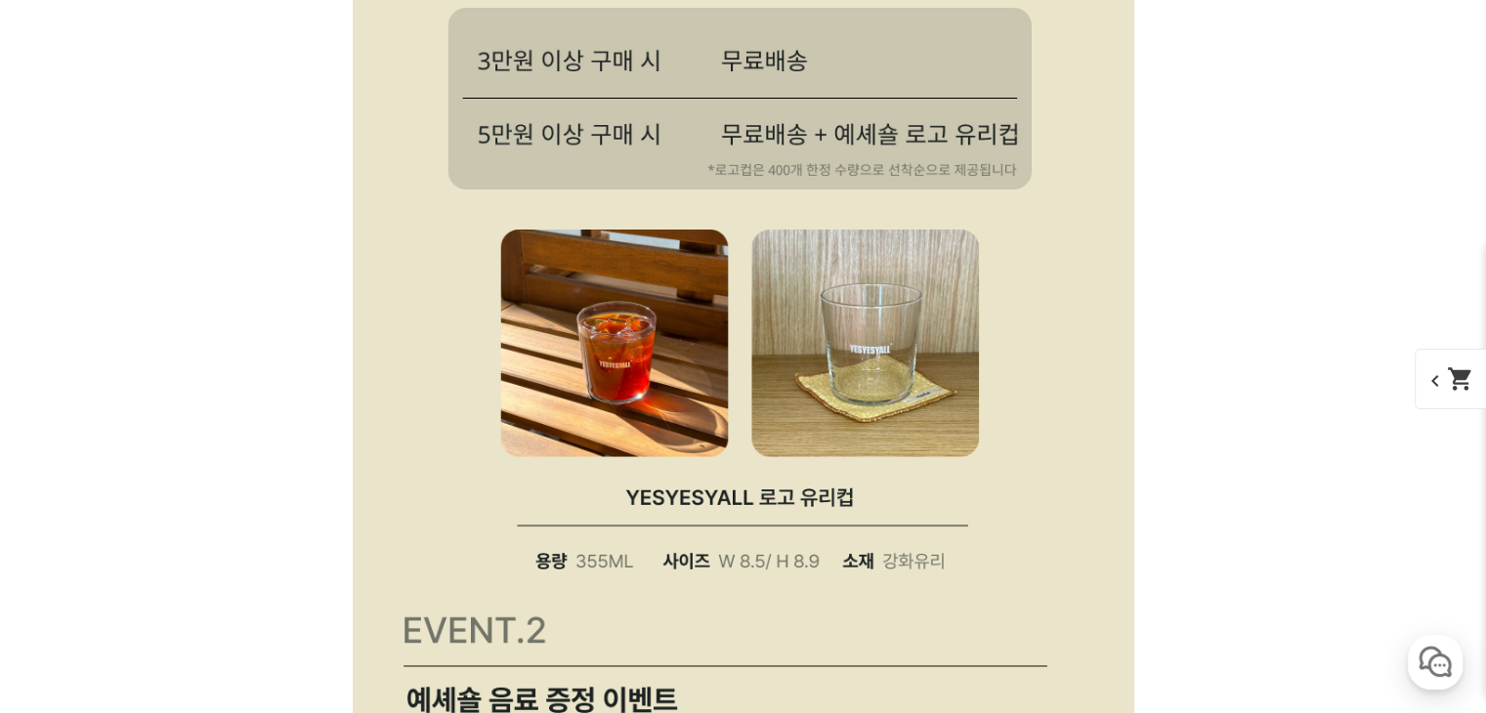
scroll to position [4759, 0]
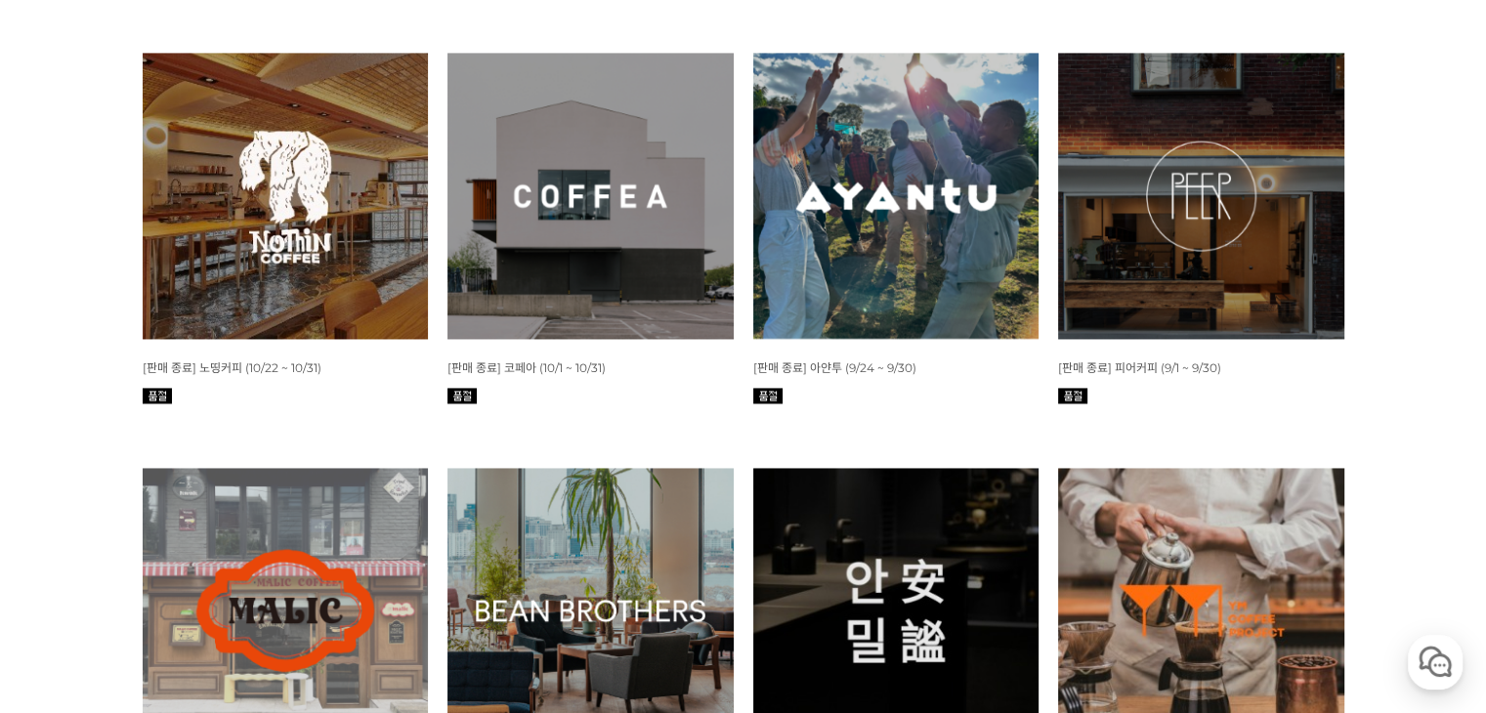
scroll to position [2836, 0]
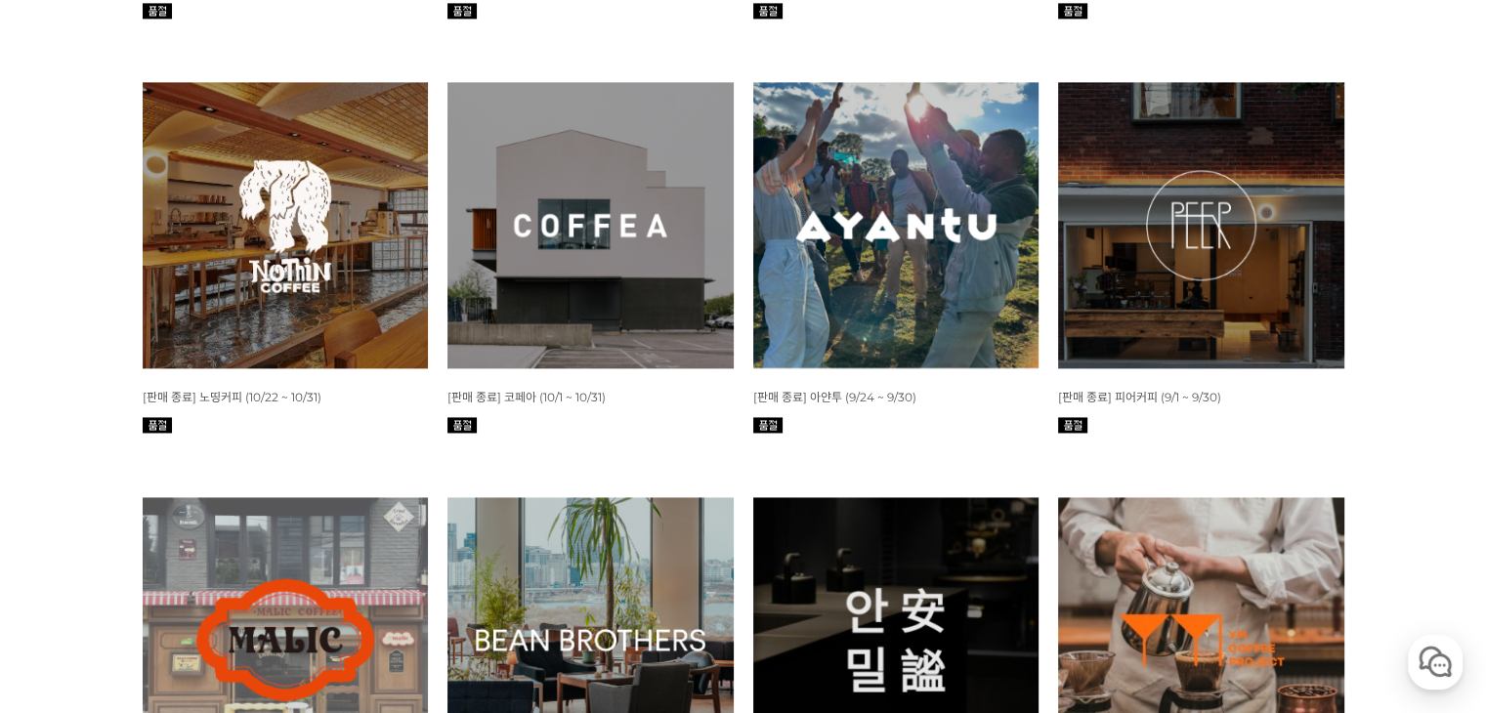
click at [688, 576] on img at bounding box center [591, 640] width 286 height 286
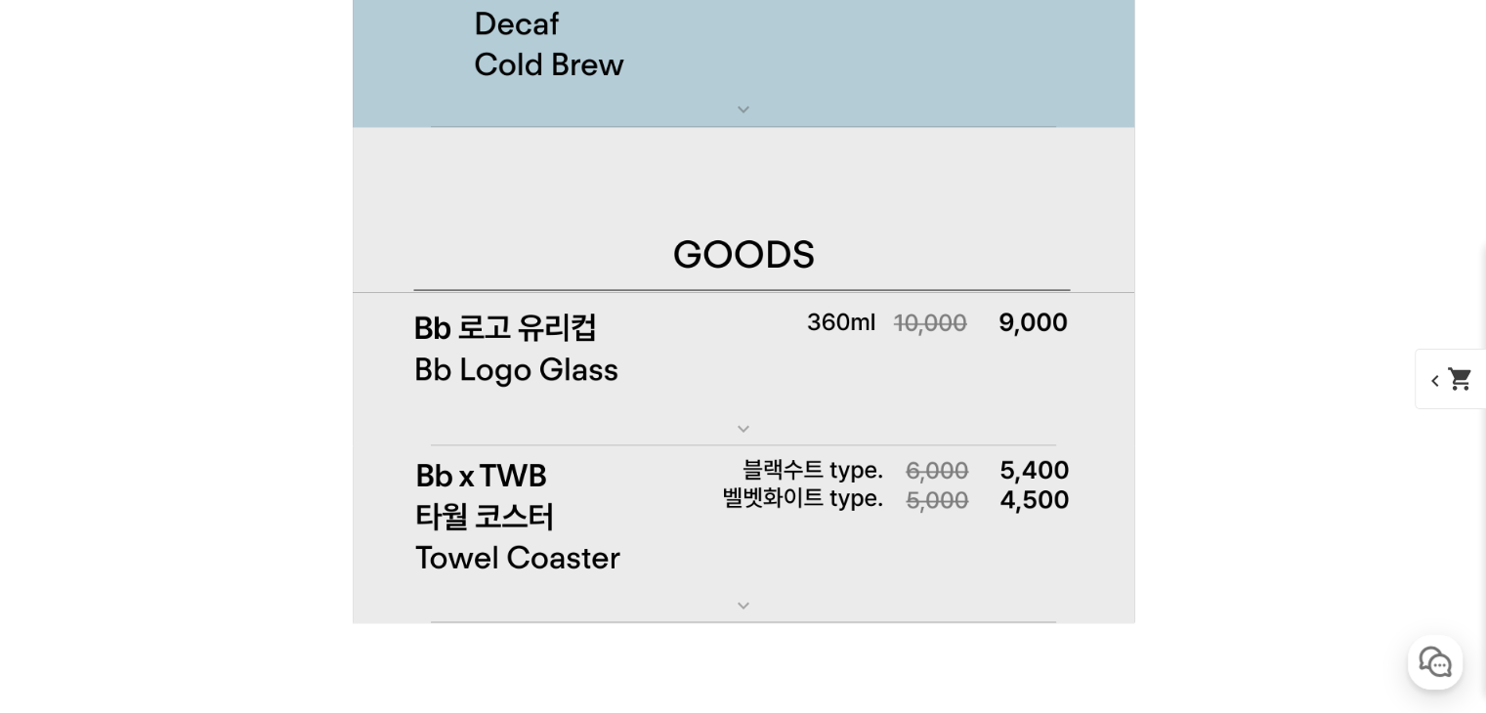
scroll to position [18290, 0]
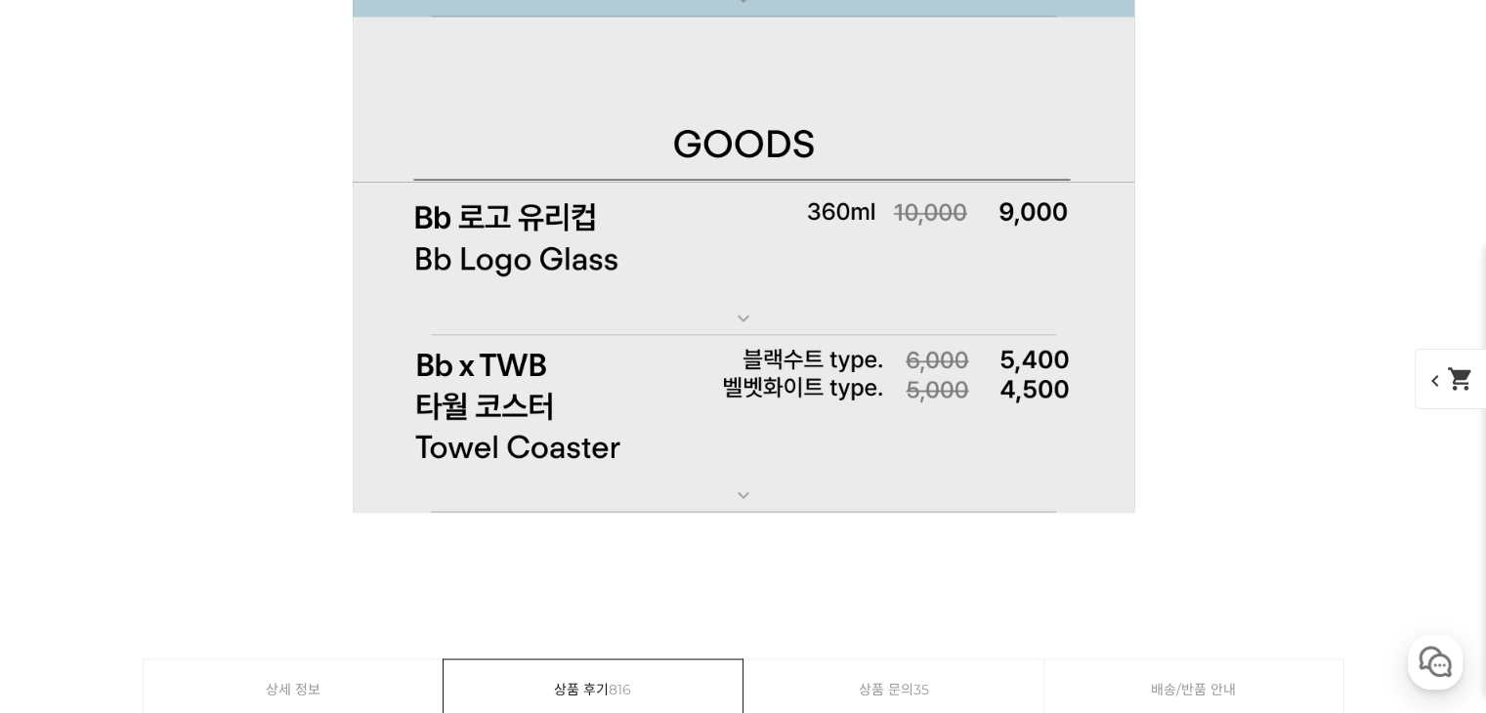
click at [731, 483] on mat-icon "expand_more" at bounding box center [743, 494] width 39 height 23
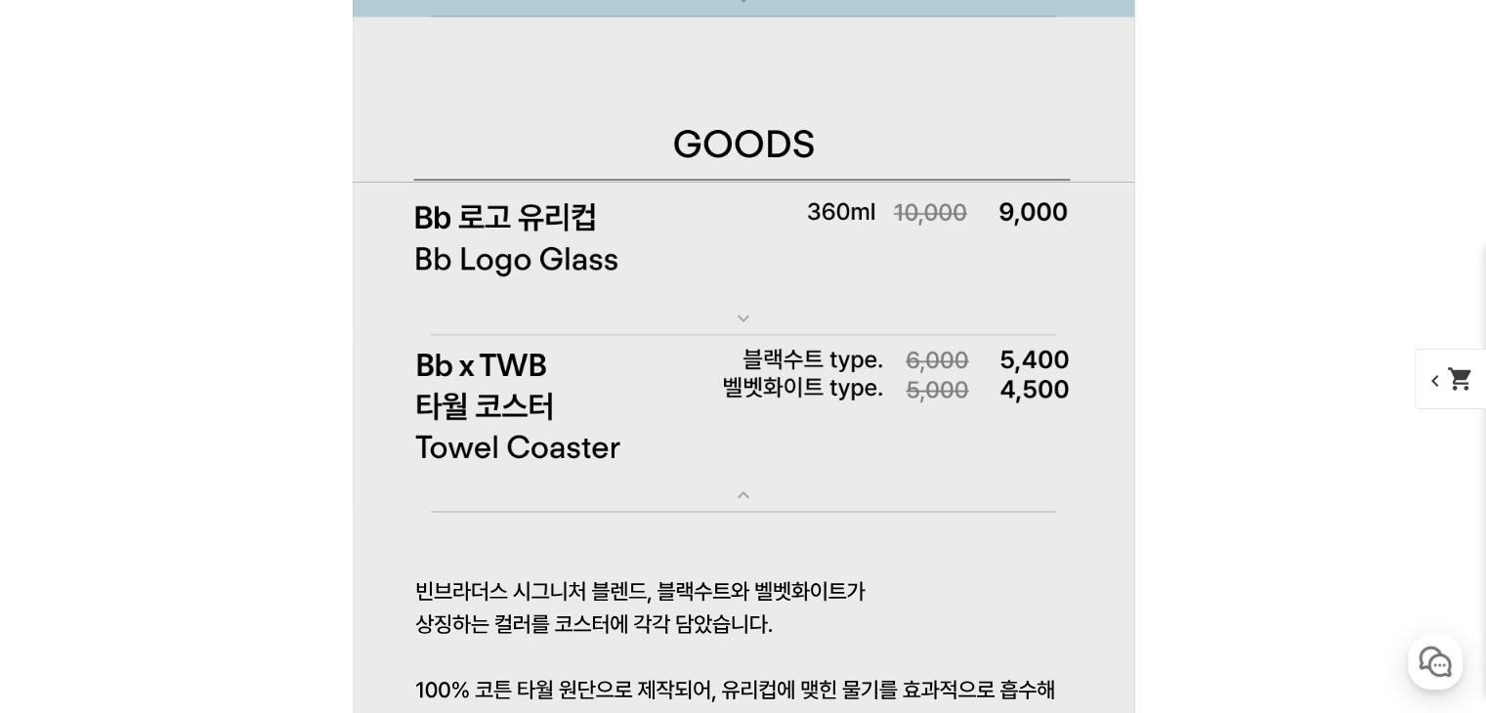
drag, startPoint x: 398, startPoint y: 412, endPoint x: 446, endPoint y: 388, distance: 53.8
click at [402, 408] on img at bounding box center [744, 424] width 782 height 178
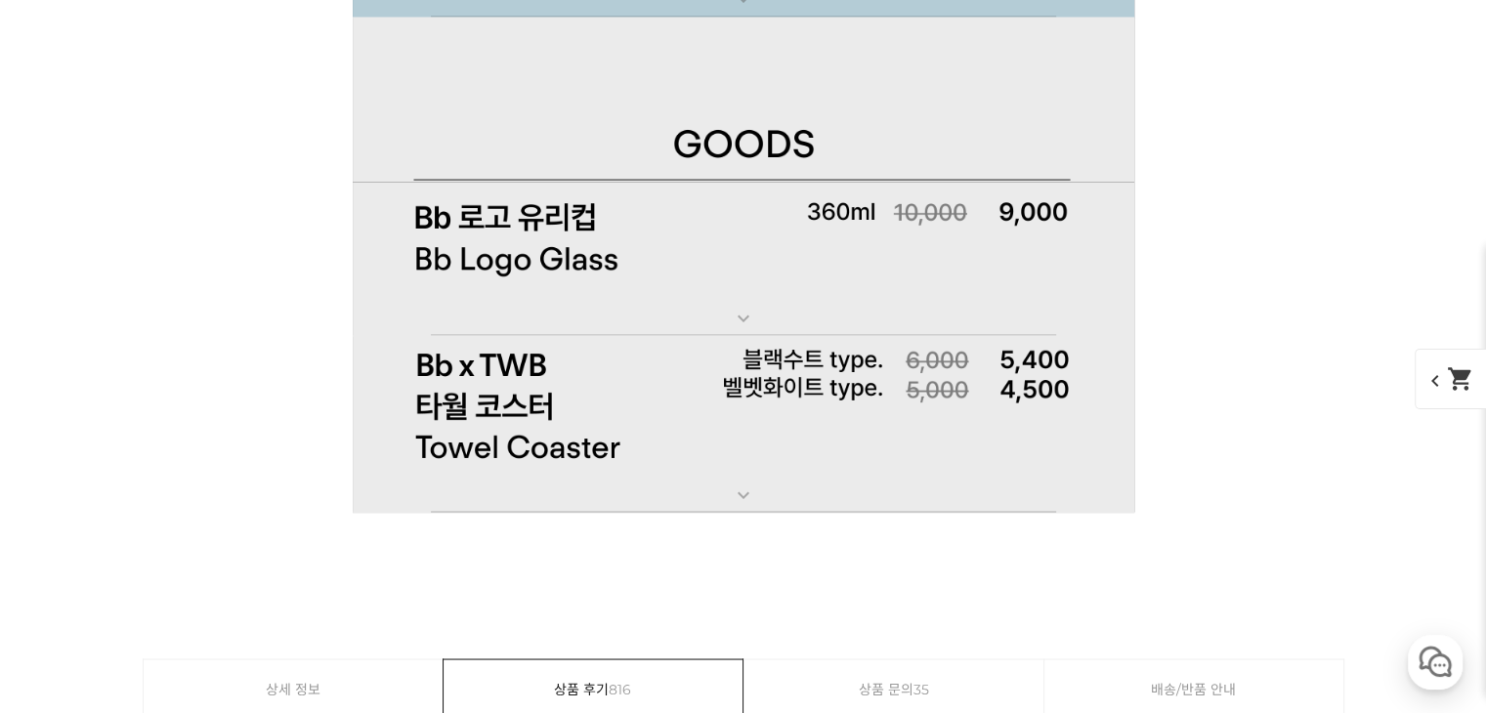
click at [446, 388] on img at bounding box center [744, 424] width 782 height 178
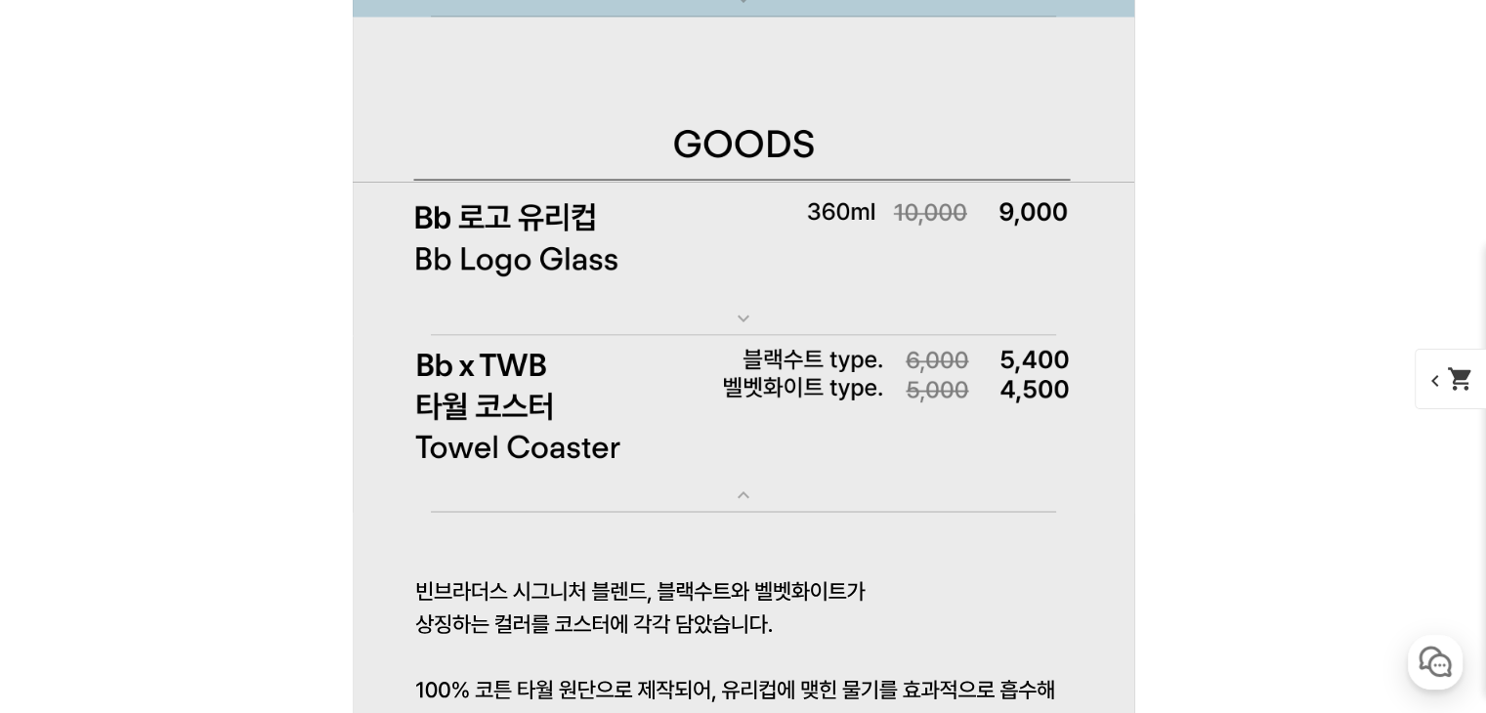
click at [528, 403] on img at bounding box center [744, 424] width 782 height 178
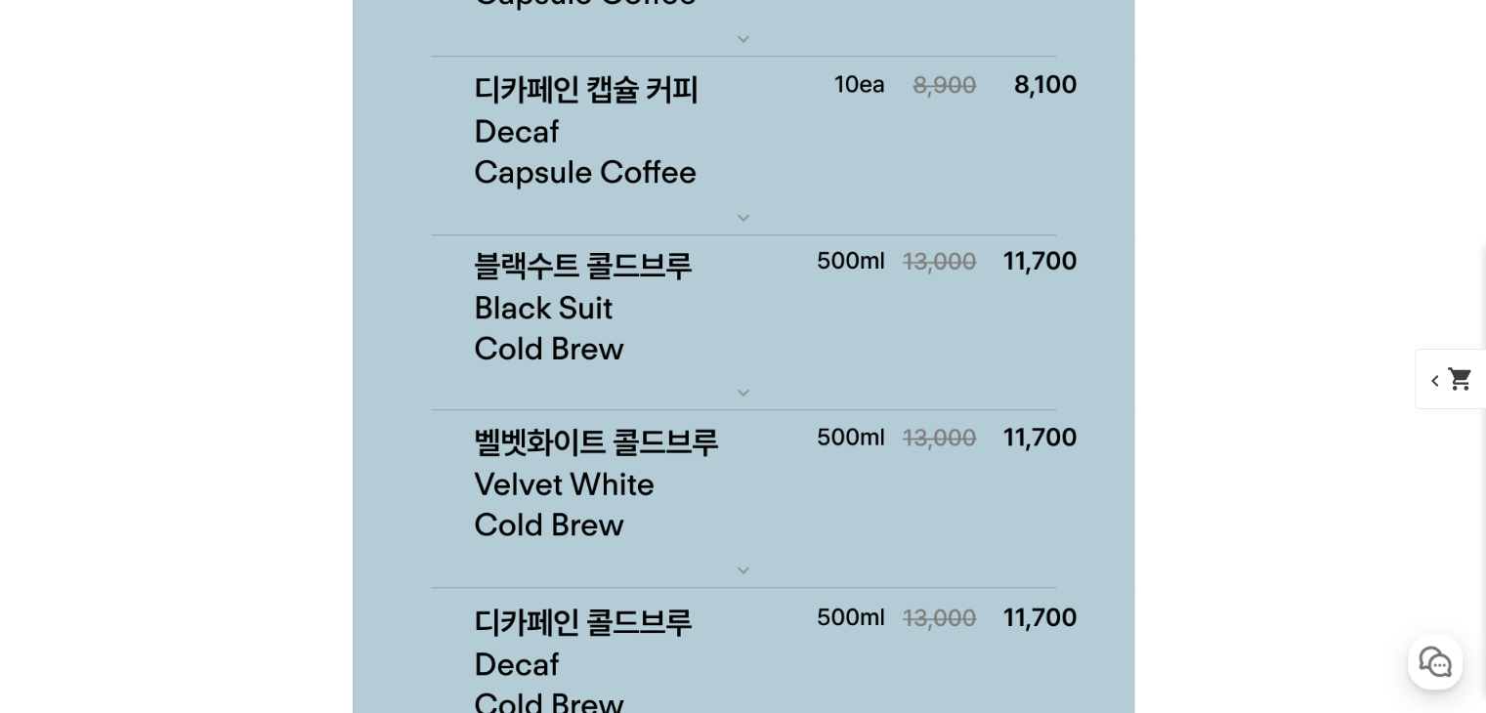
scroll to position [17411, 0]
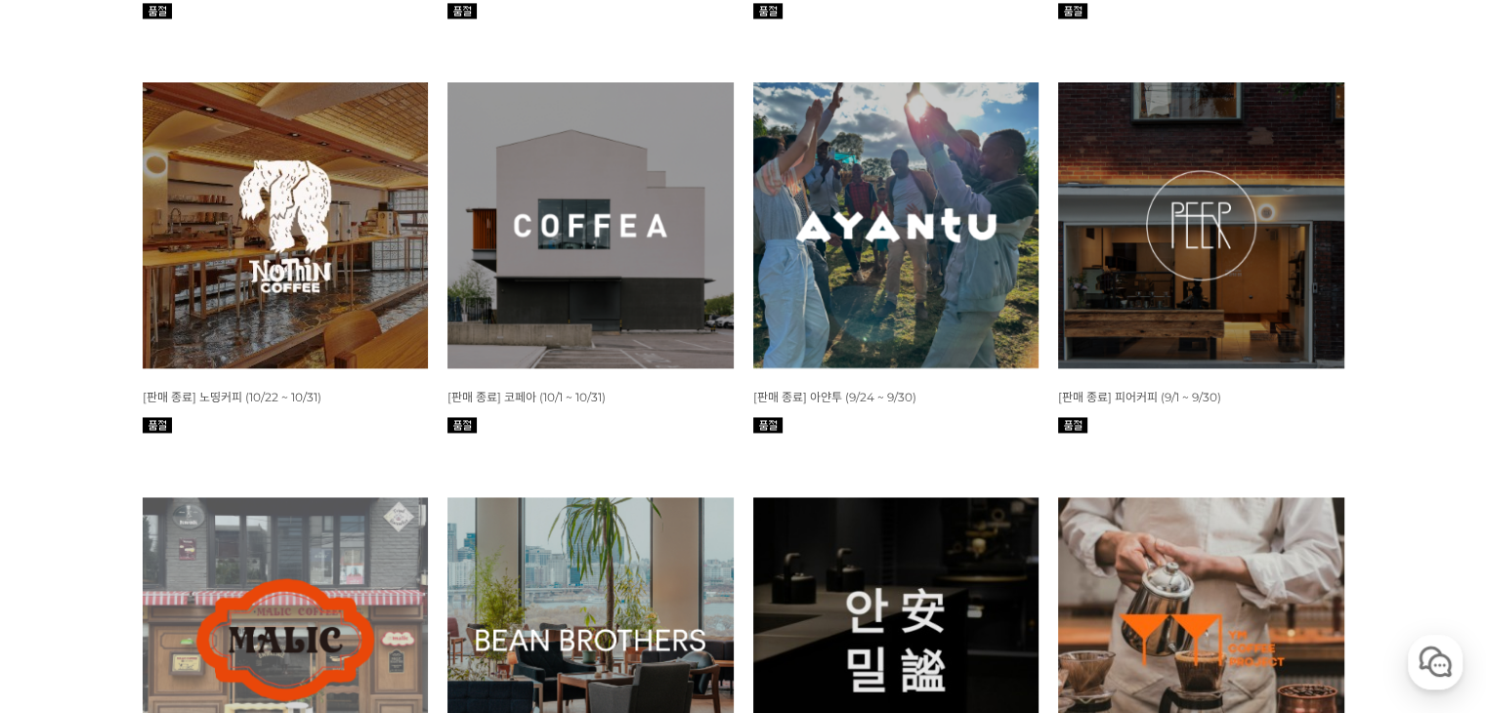
click at [636, 221] on img at bounding box center [591, 225] width 286 height 286
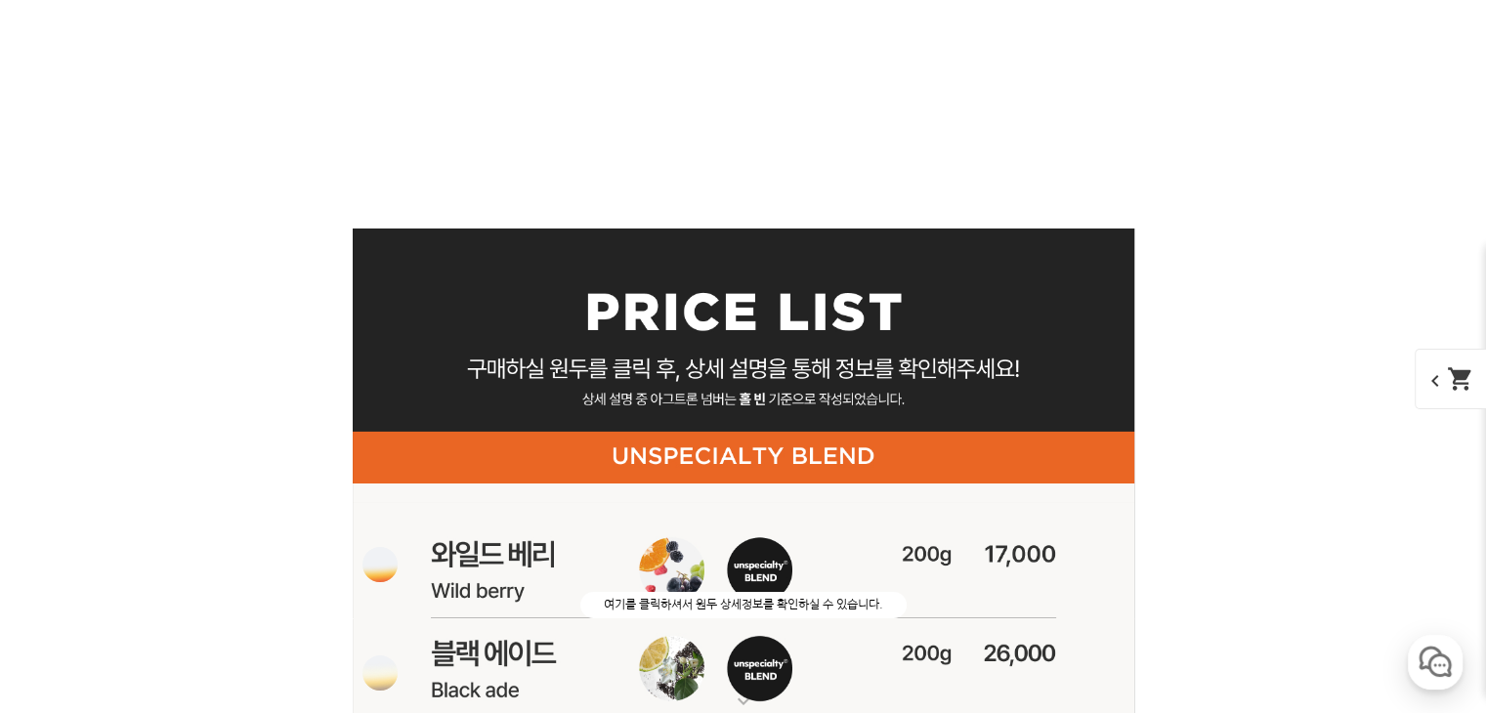
scroll to position [7134, 0]
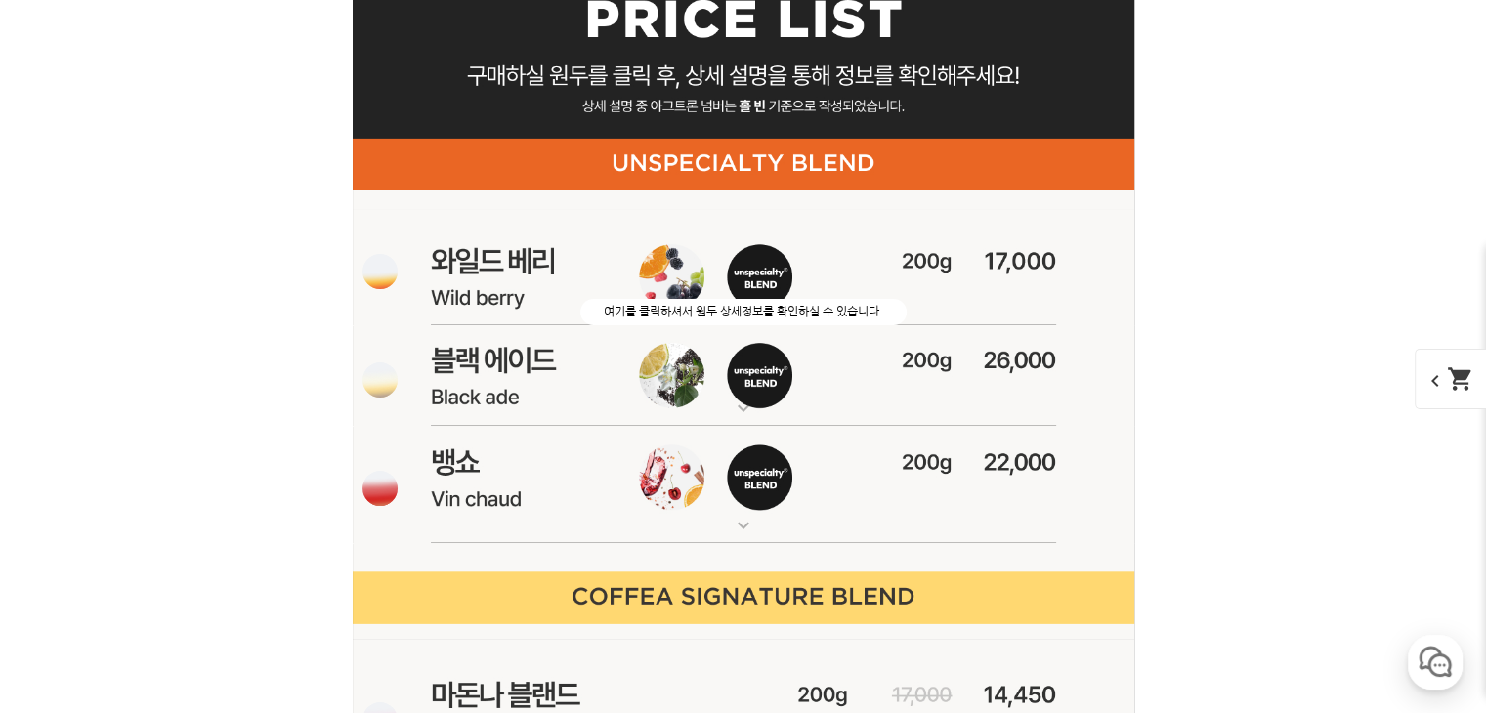
click at [736, 262] on img at bounding box center [744, 268] width 782 height 116
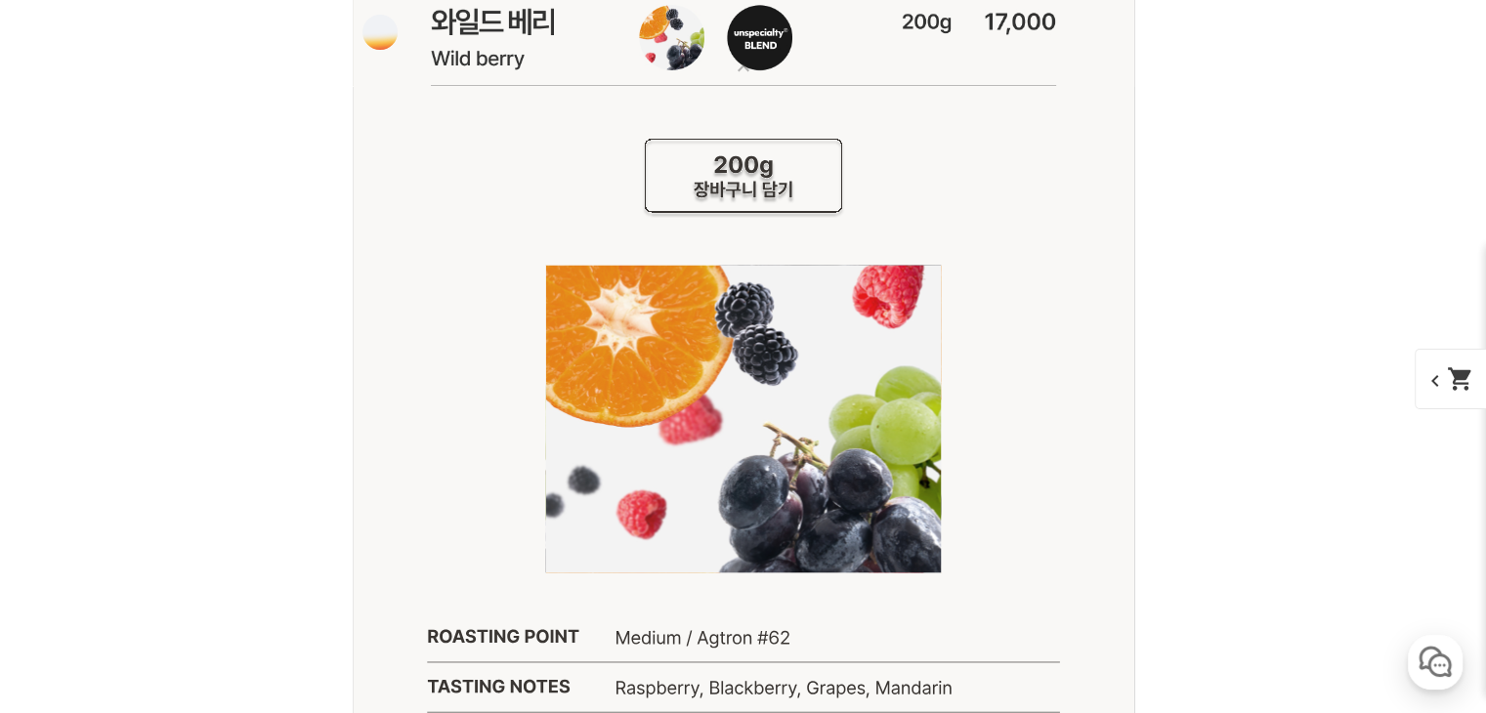
scroll to position [7231, 0]
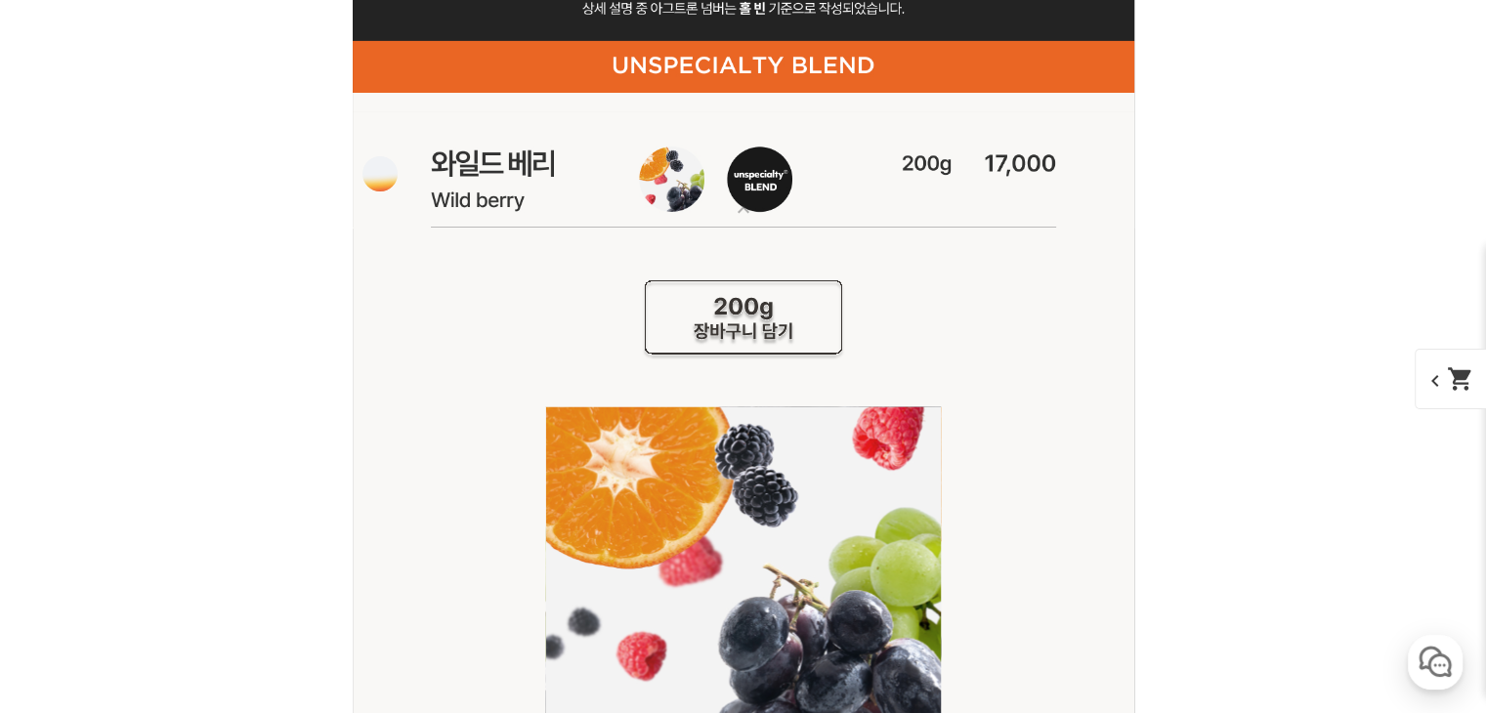
click at [735, 200] on p "여기를 클릭하셔서 원두 상세정보를 확인하실 수 있습니다." at bounding box center [742, 212] width 326 height 26
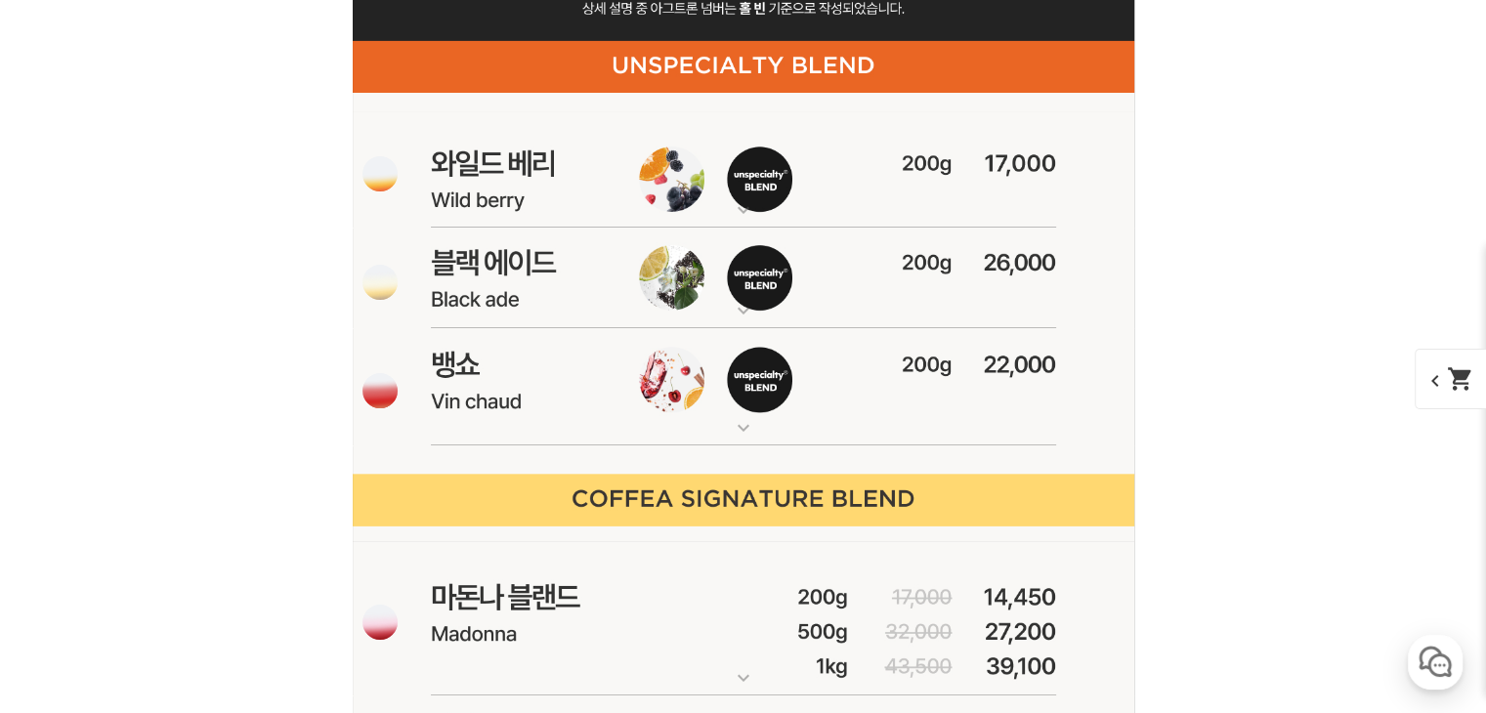
click at [680, 314] on img at bounding box center [744, 279] width 782 height 102
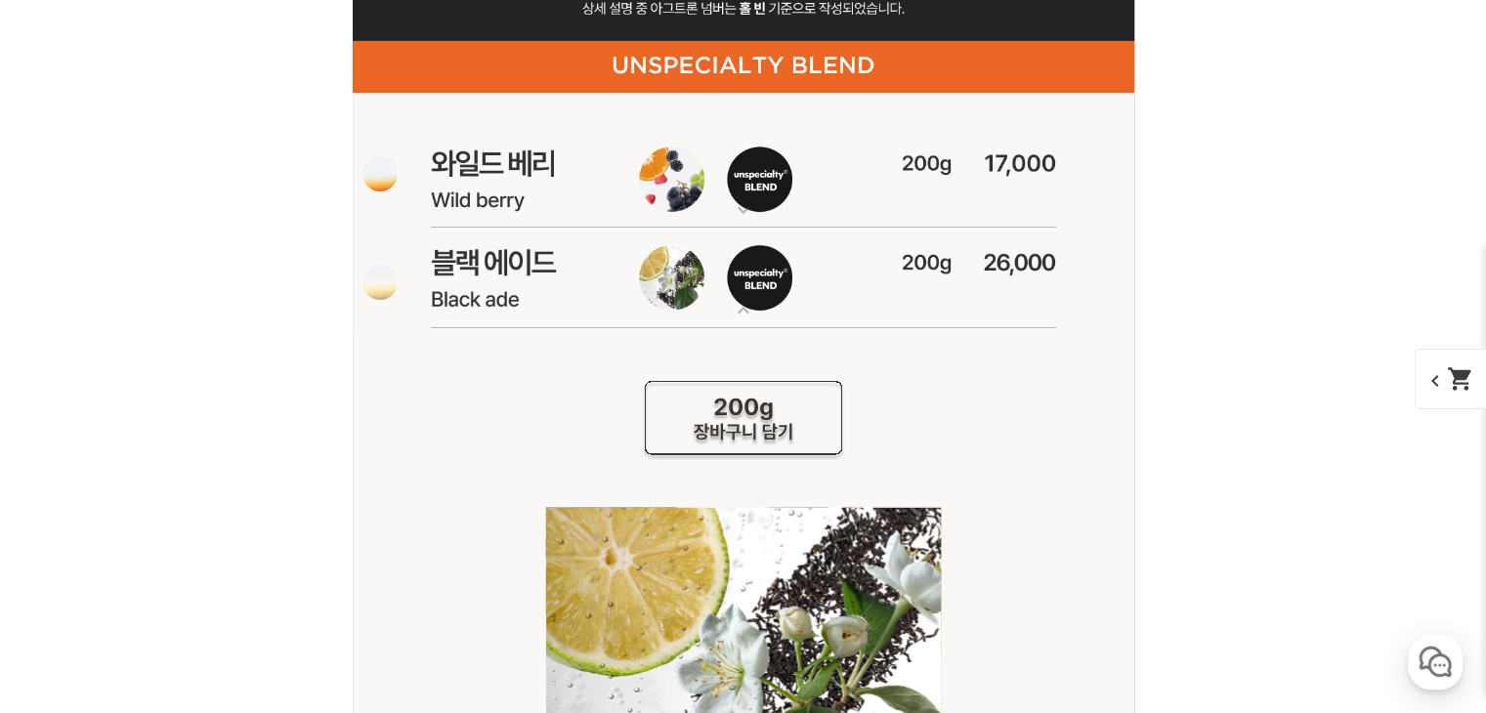
click at [680, 314] on img at bounding box center [744, 279] width 782 height 102
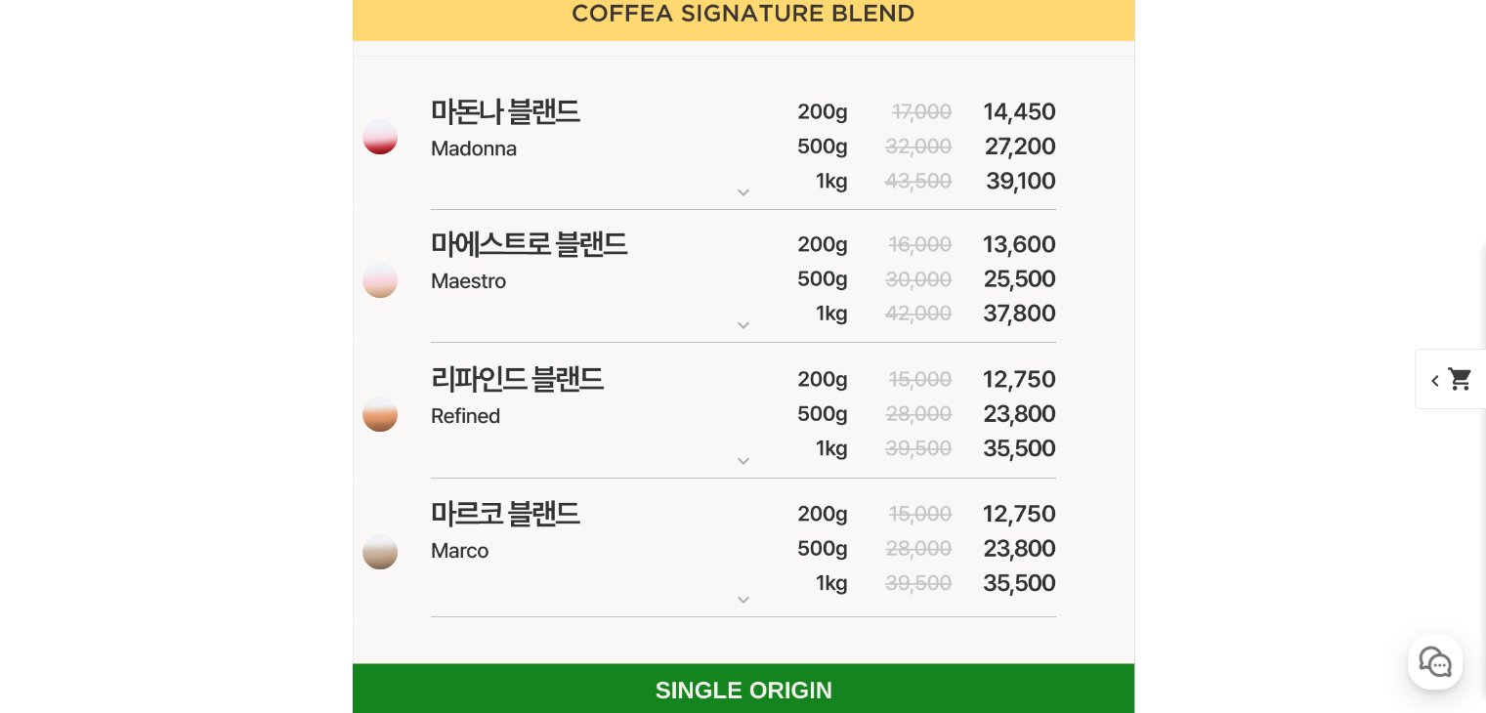
scroll to position [7622, 0]
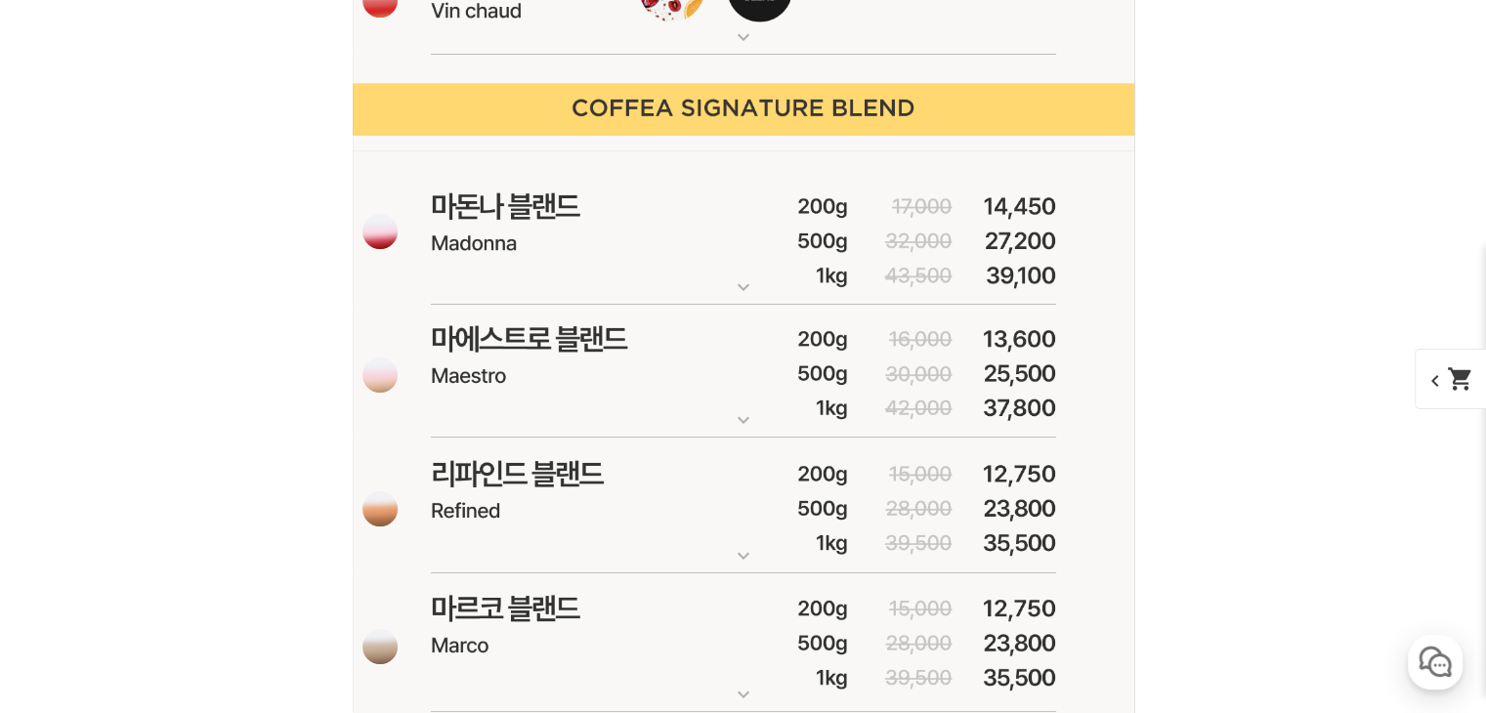
click at [790, 652] on img at bounding box center [744, 644] width 782 height 140
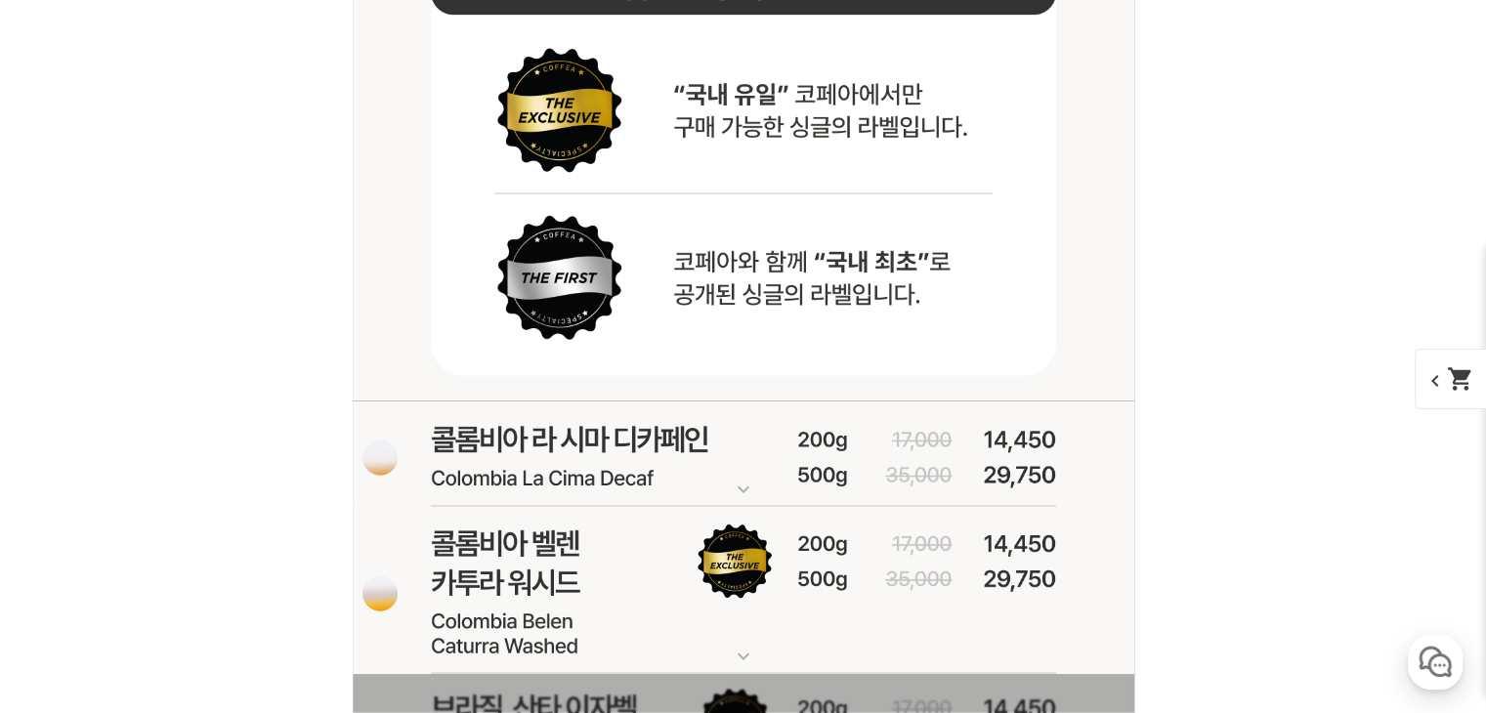
scroll to position [11629, 0]
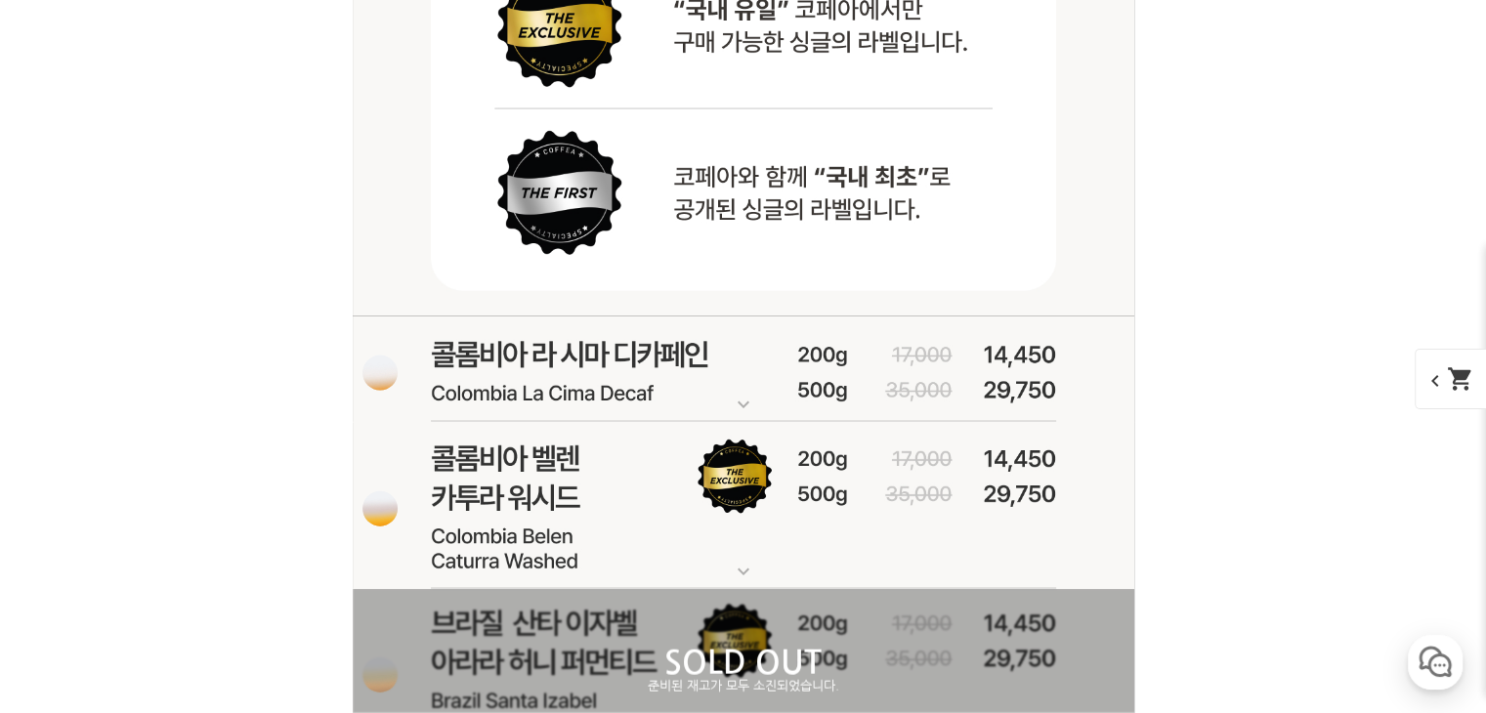
click at [667, 544] on img at bounding box center [744, 506] width 782 height 168
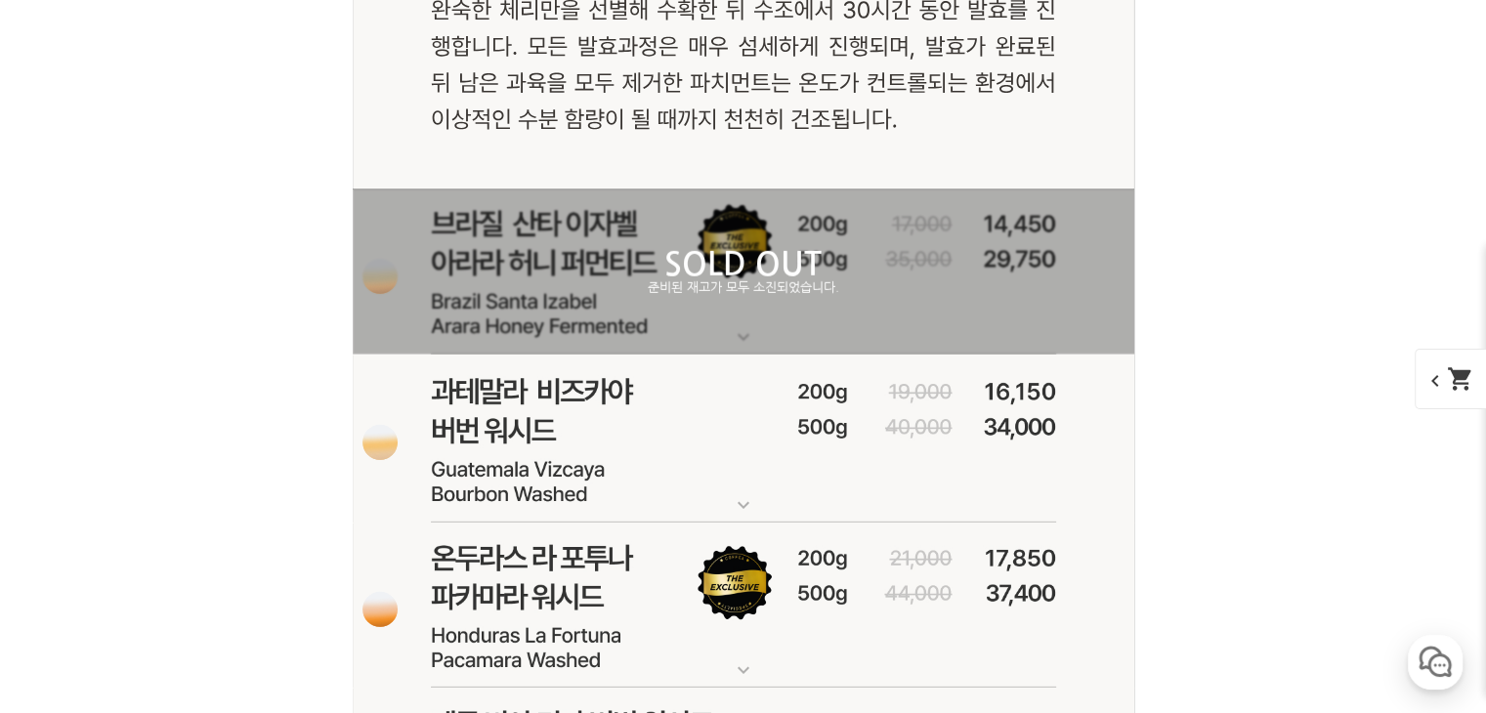
scroll to position [13388, 0]
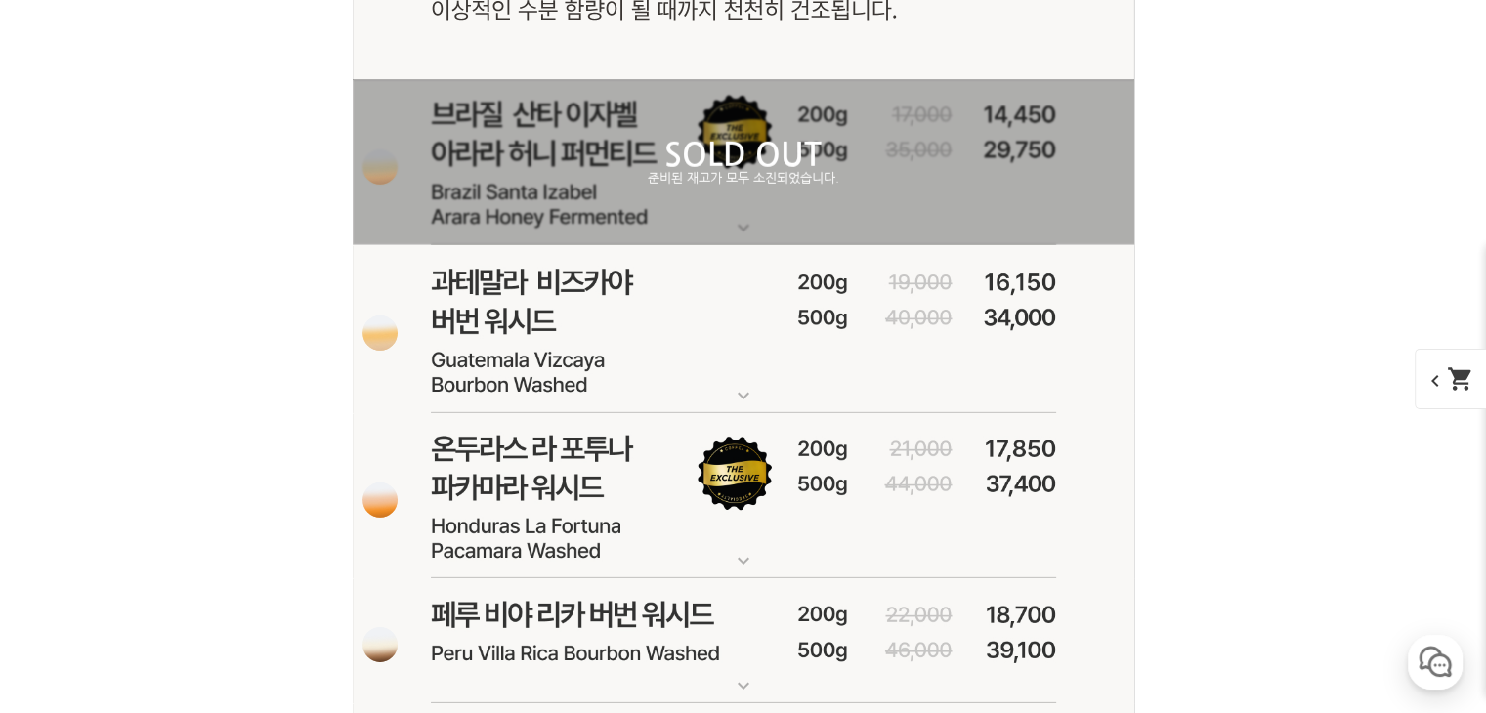
click at [715, 322] on img at bounding box center [744, 329] width 782 height 169
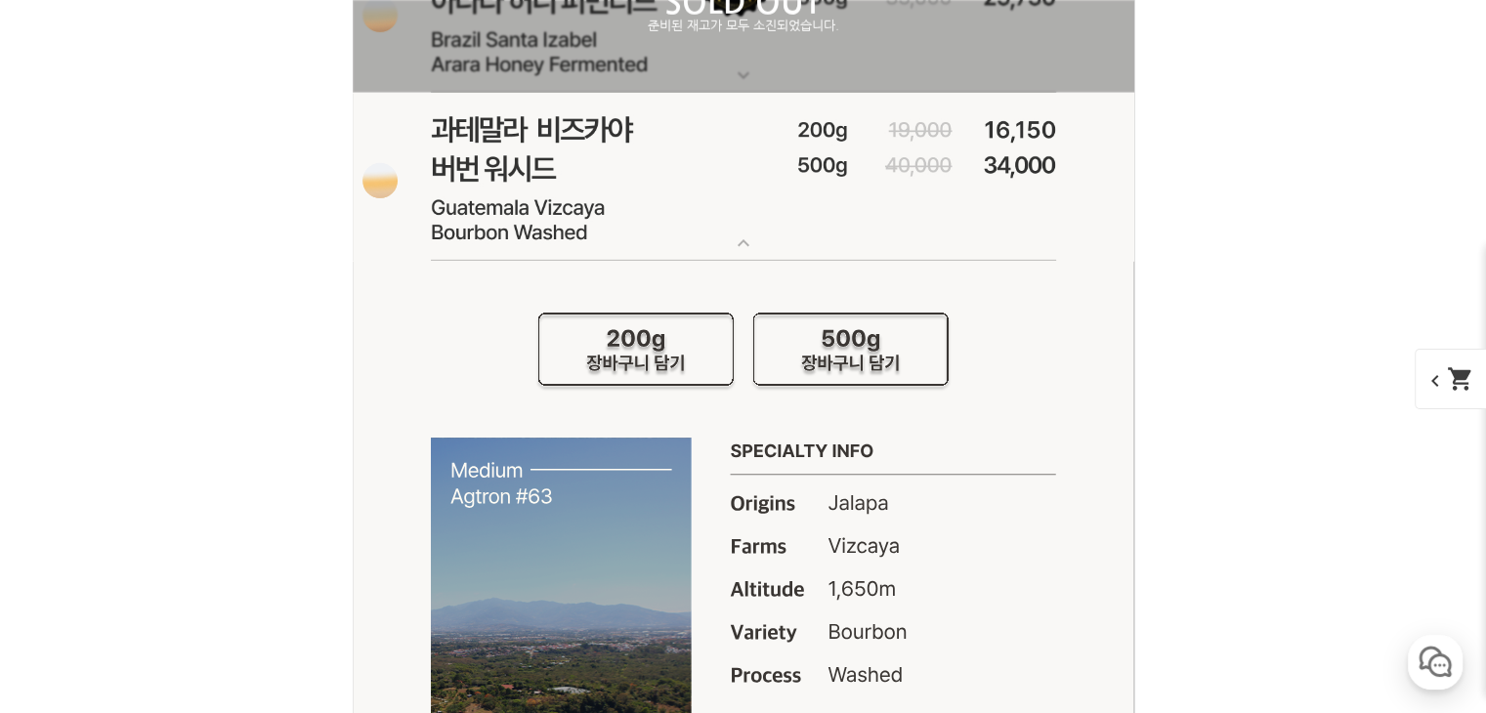
scroll to position [13290, 0]
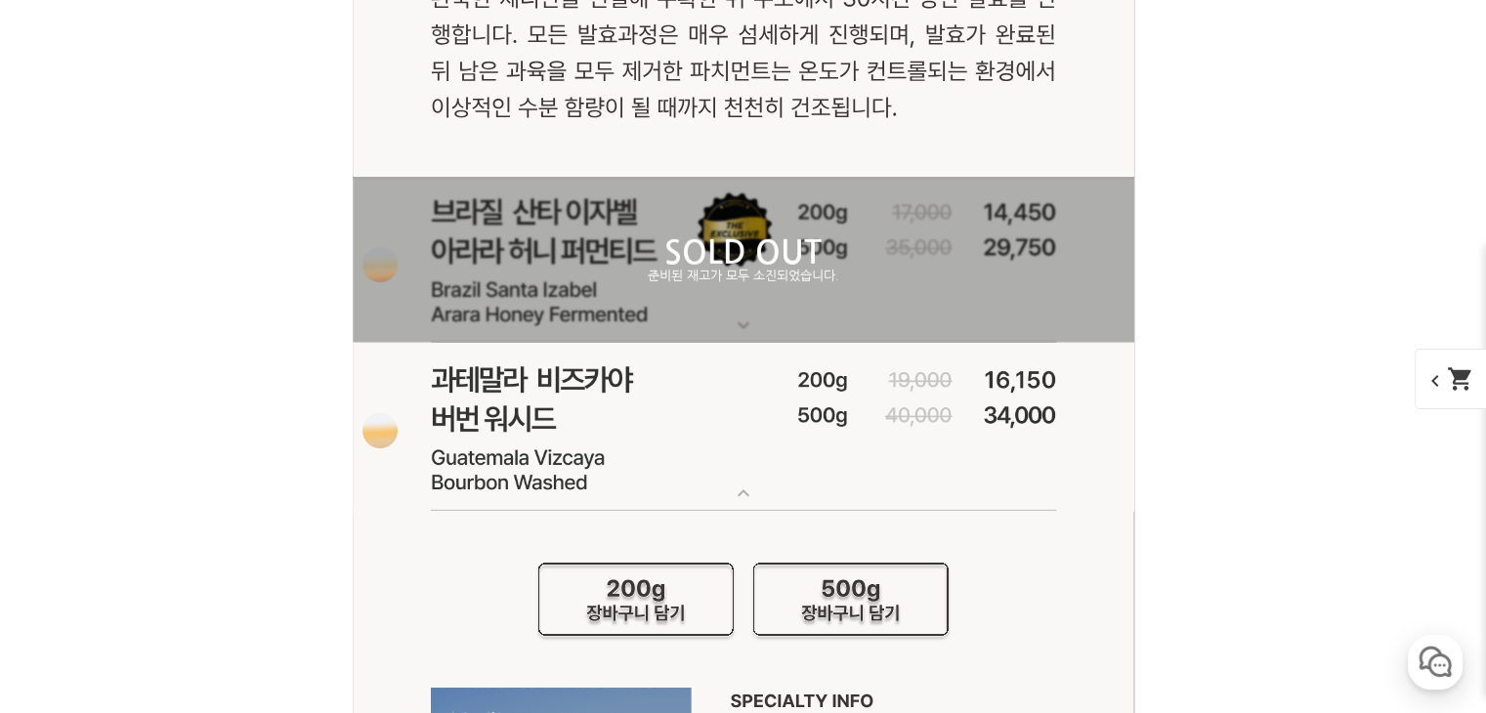
click at [671, 474] on img at bounding box center [744, 427] width 782 height 169
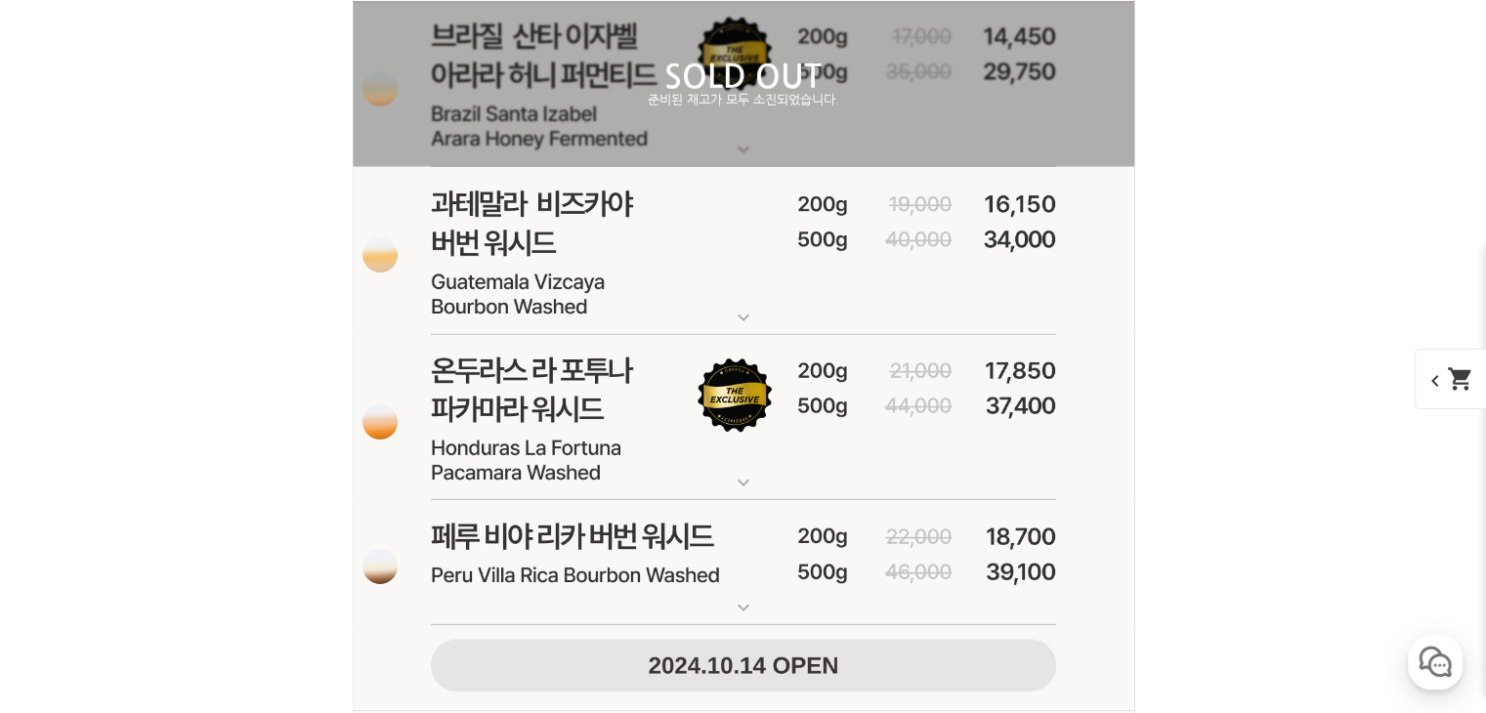
scroll to position [13681, 0]
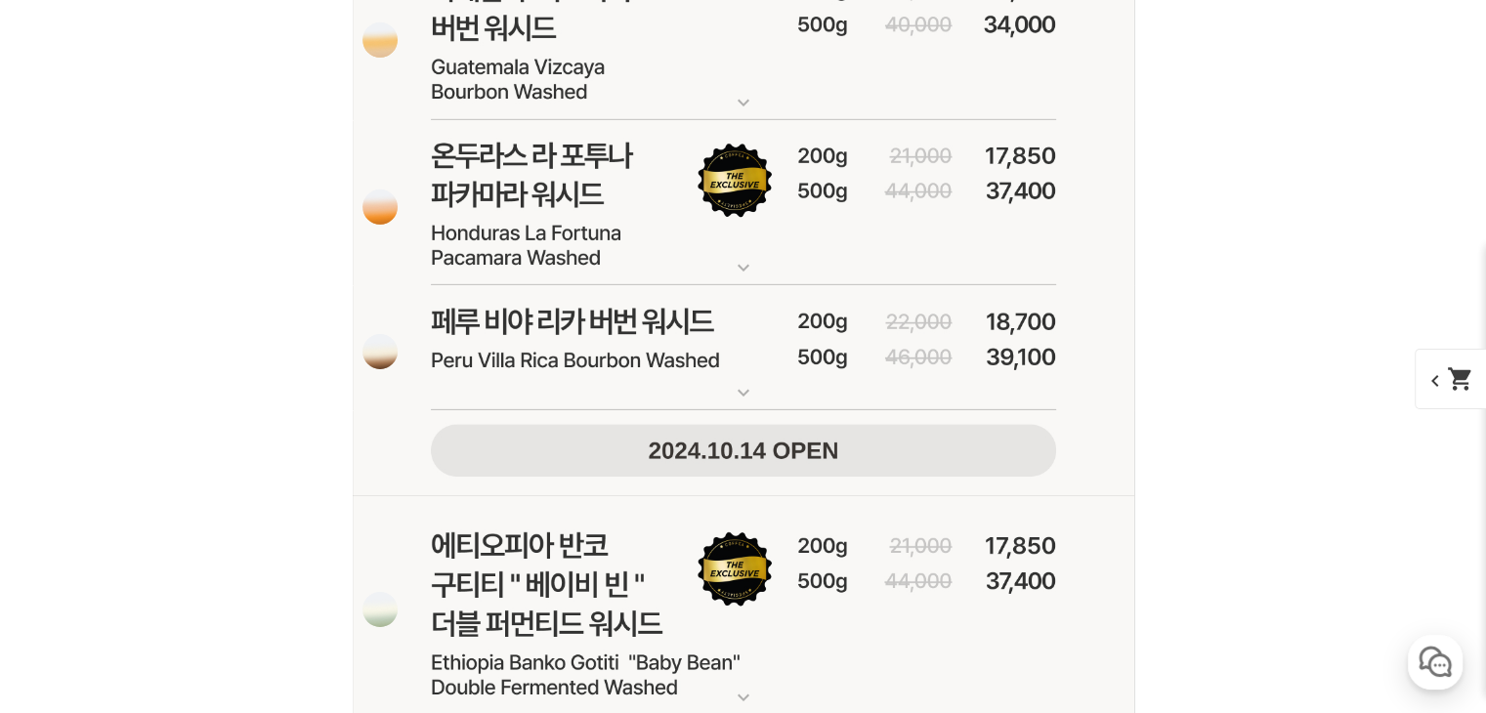
click at [747, 232] on img at bounding box center [744, 203] width 782 height 167
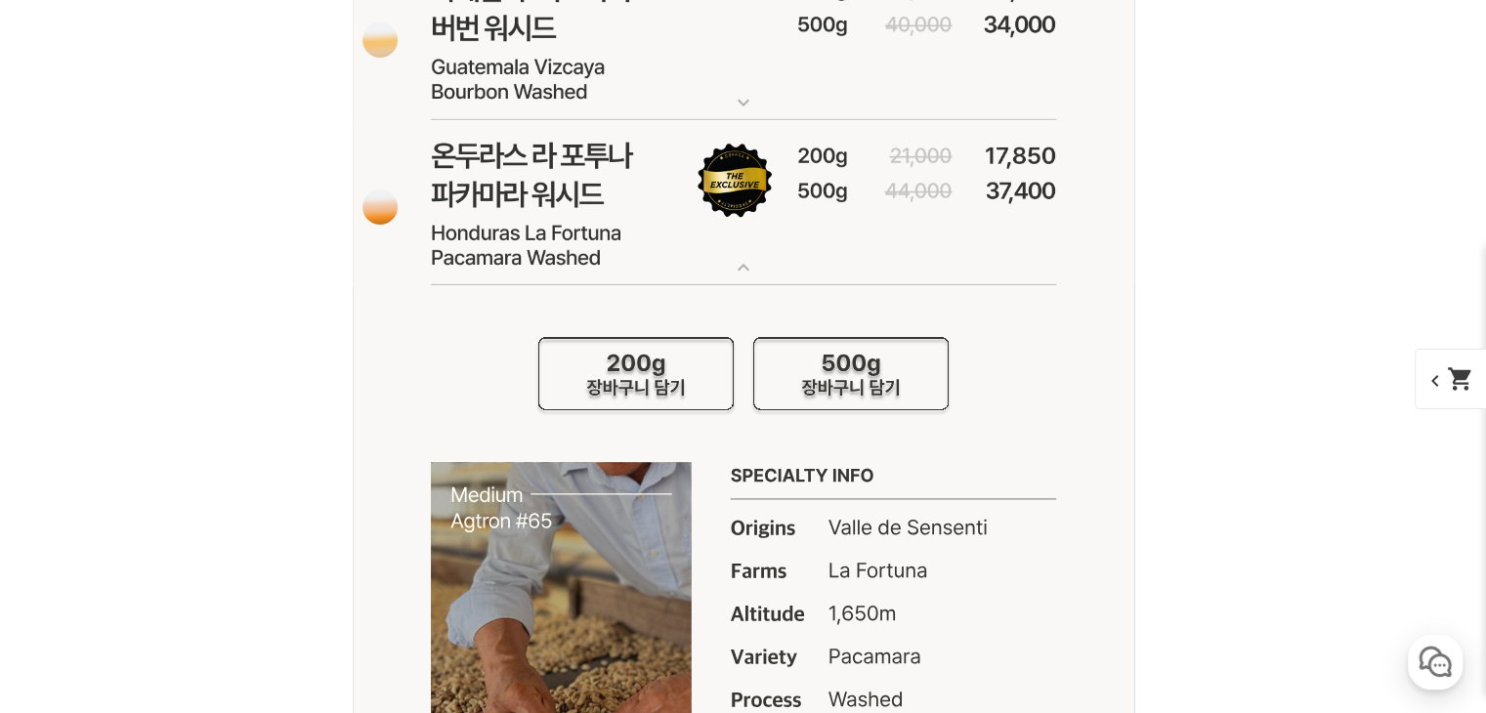
click at [747, 233] on img at bounding box center [744, 203] width 782 height 167
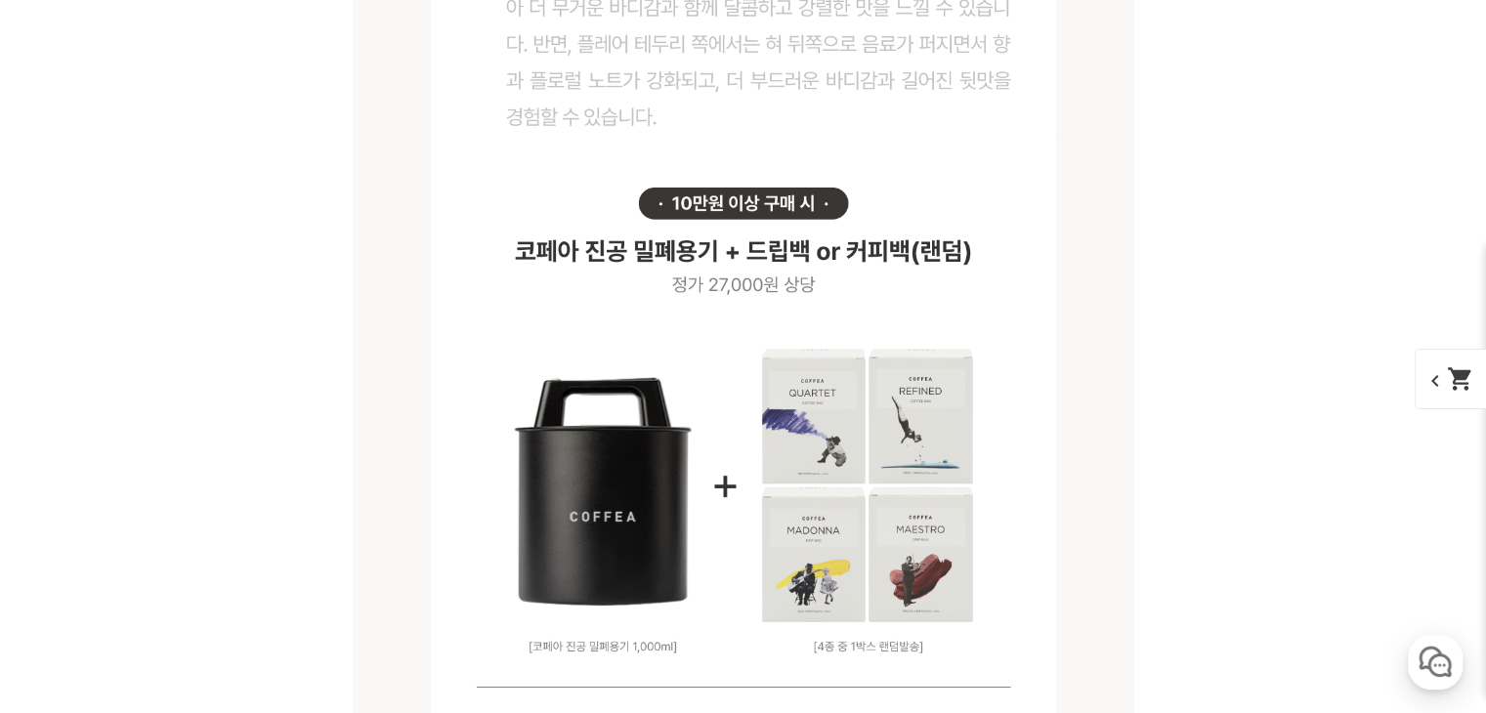
scroll to position [24625, 0]
